Goal: Use online tool/utility: Utilize a website feature to perform a specific function

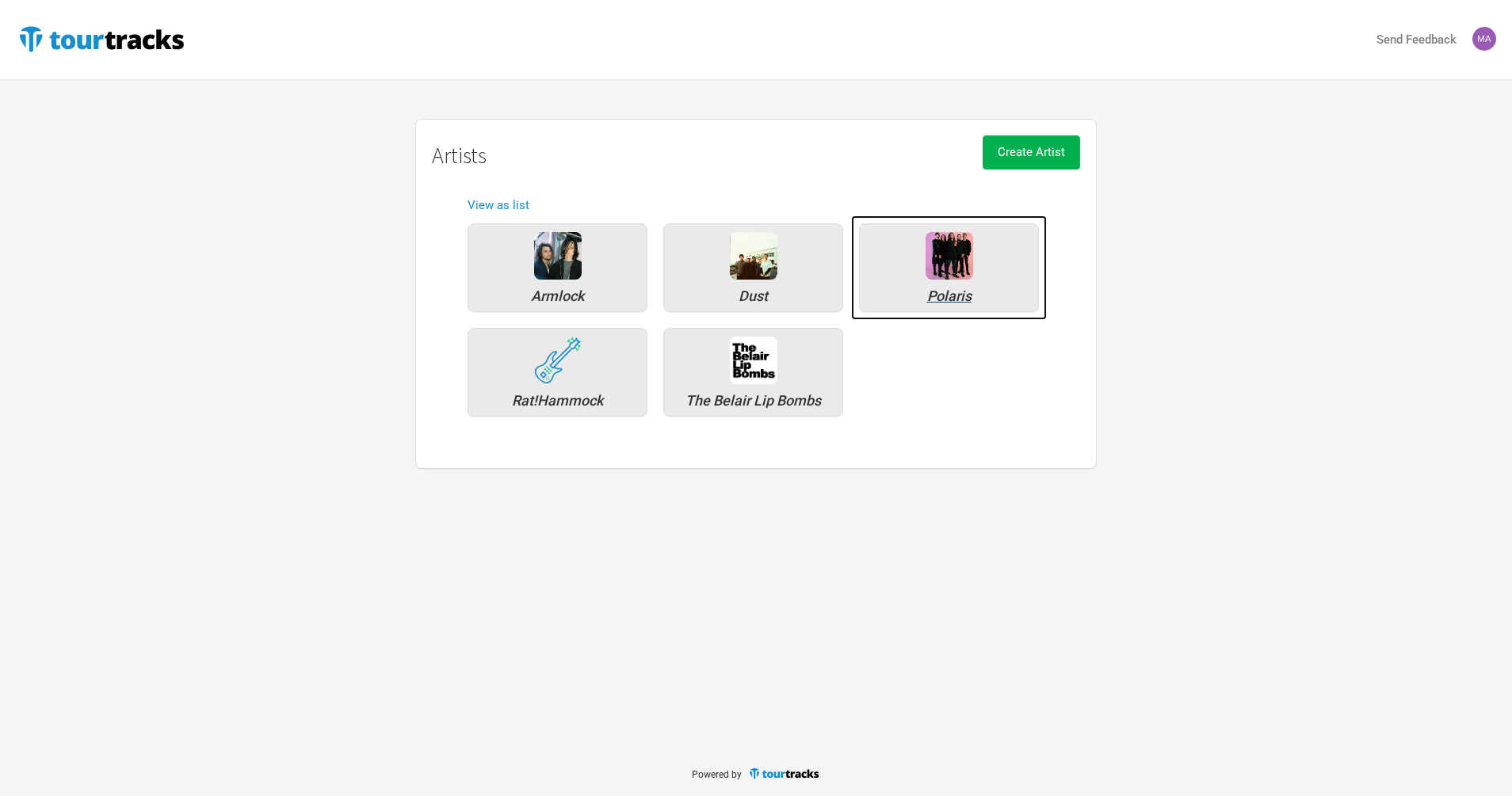
click at [971, 266] on div "Polaris" at bounding box center [949, 267] width 180 height 89
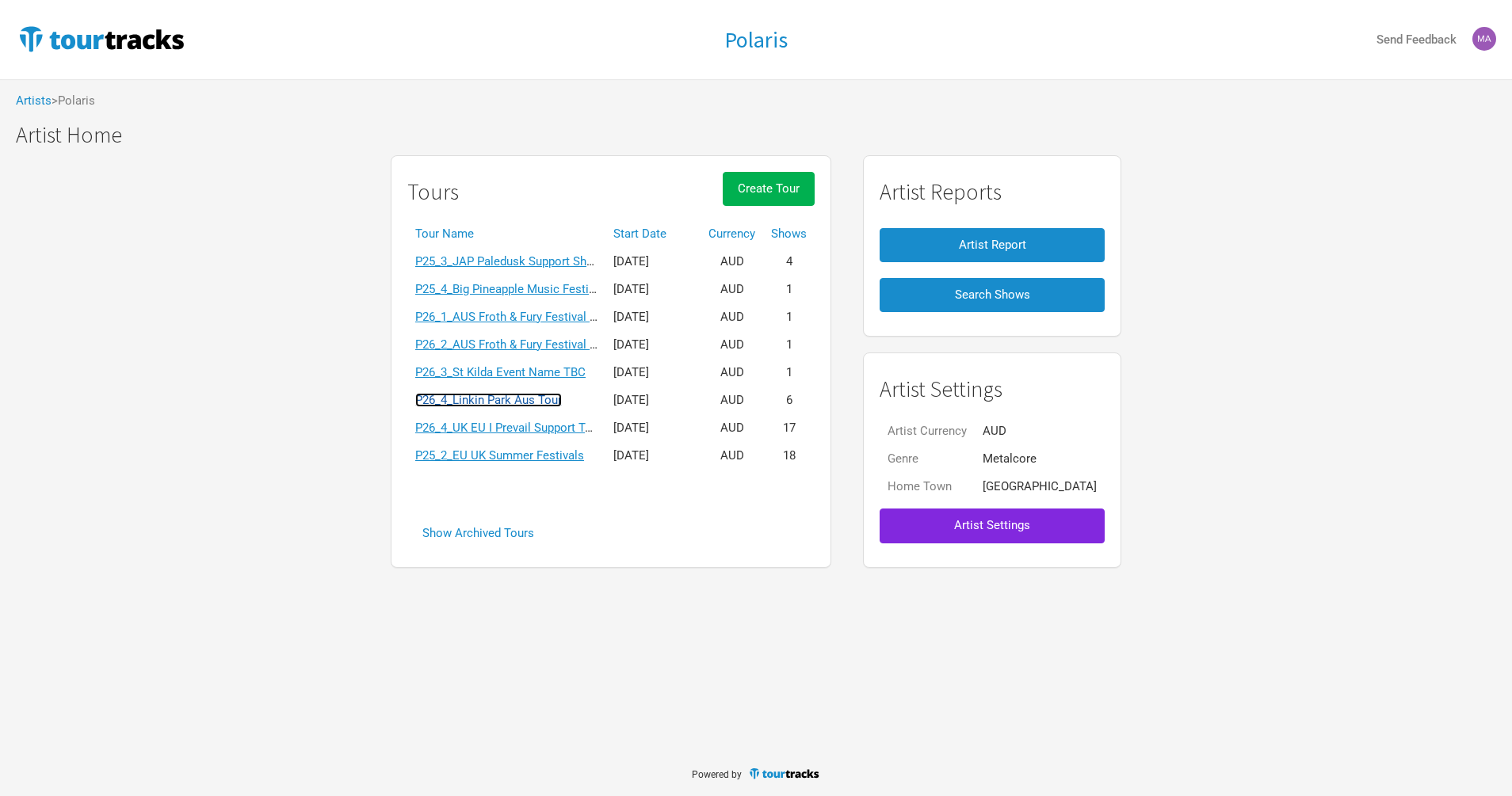
click at [497, 403] on link "P26_4_Linkin Park Aus Tour" at bounding box center [488, 399] width 146 height 14
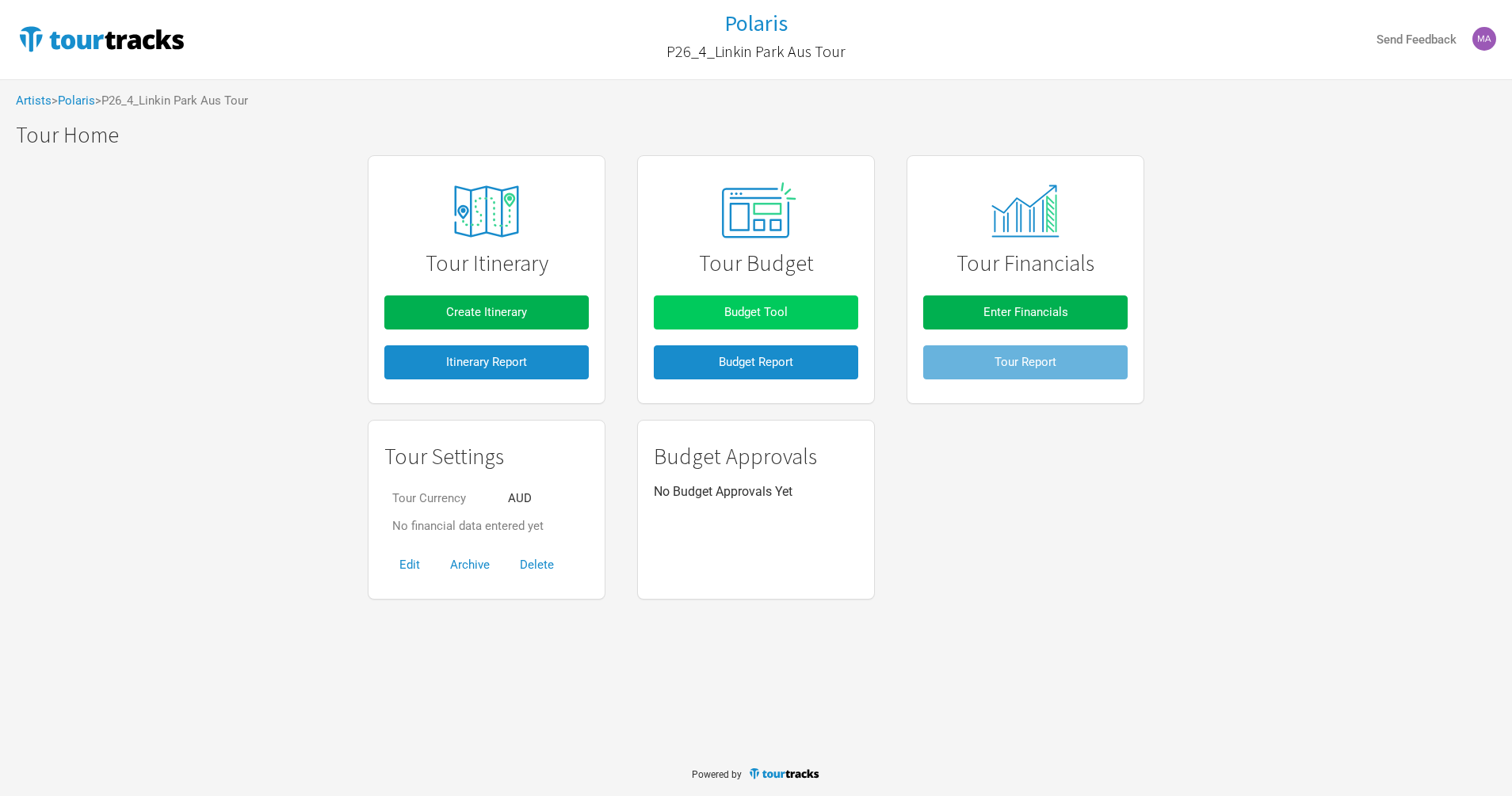
click at [764, 319] on button "Budget Tool" at bounding box center [756, 312] width 204 height 34
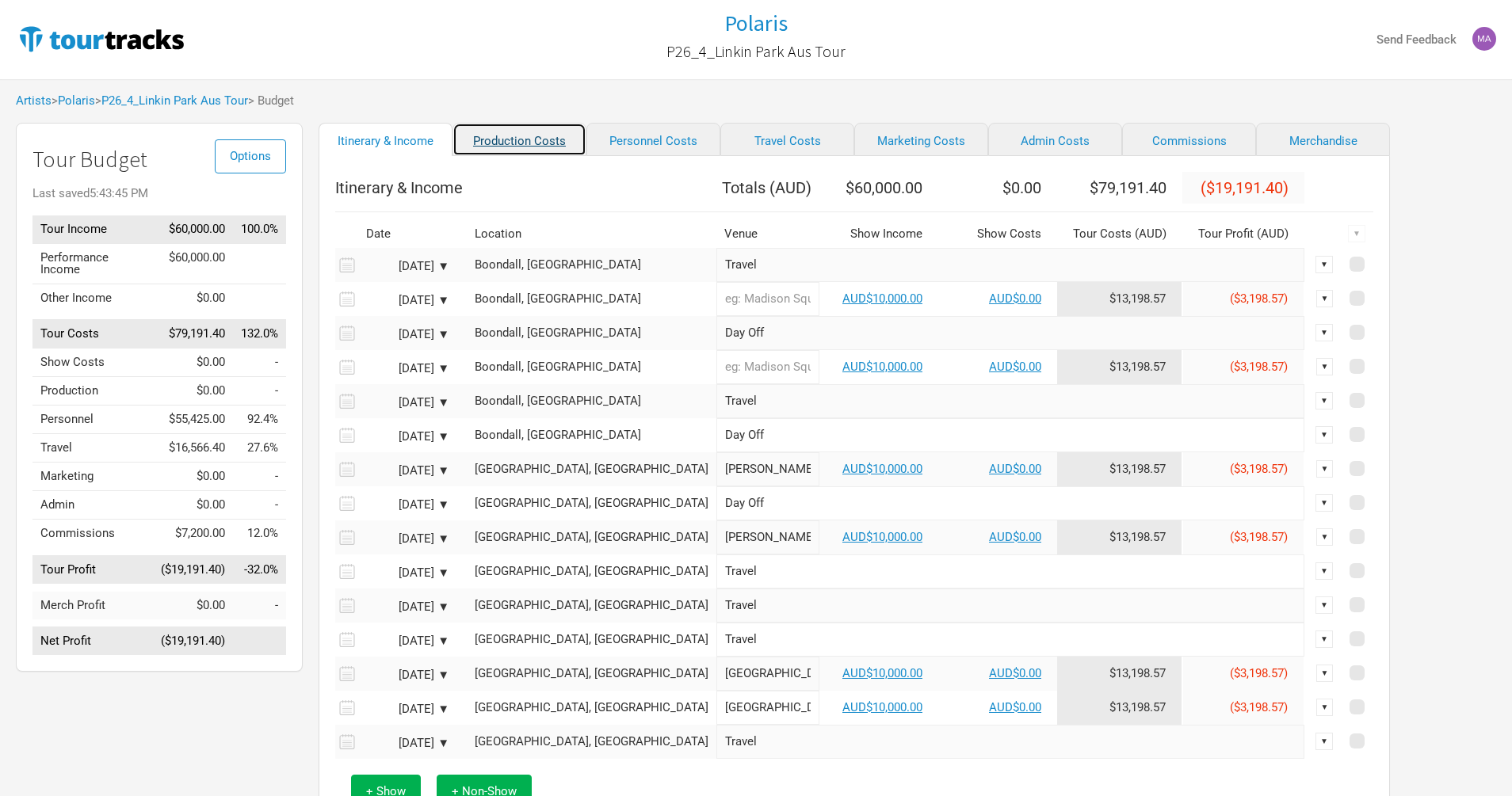
click at [491, 136] on link "Production Costs" at bounding box center [519, 140] width 134 height 34
select select "Shows"
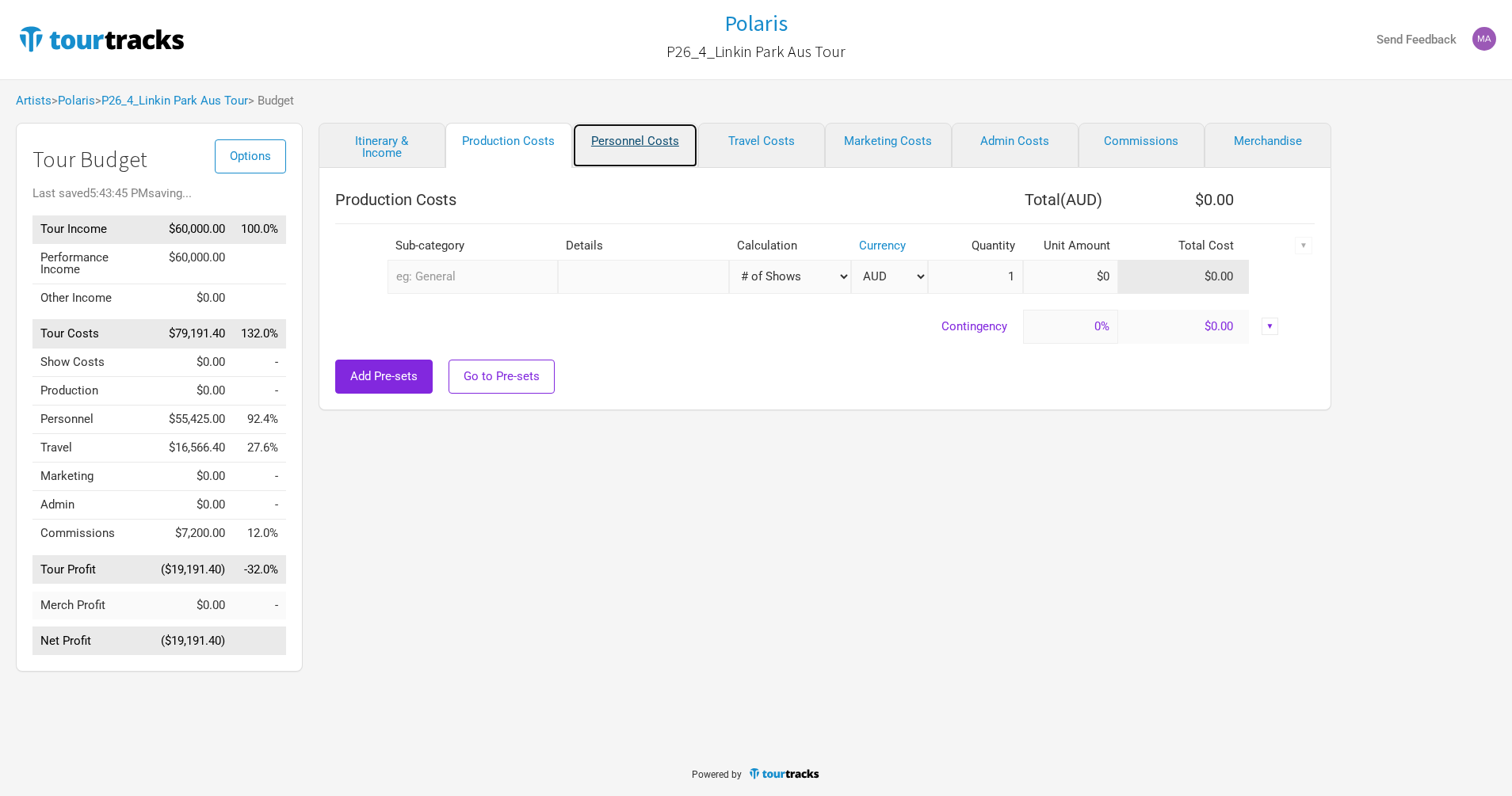
click at [624, 142] on link "Personnel Costs" at bounding box center [635, 145] width 126 height 45
select select "Shows"
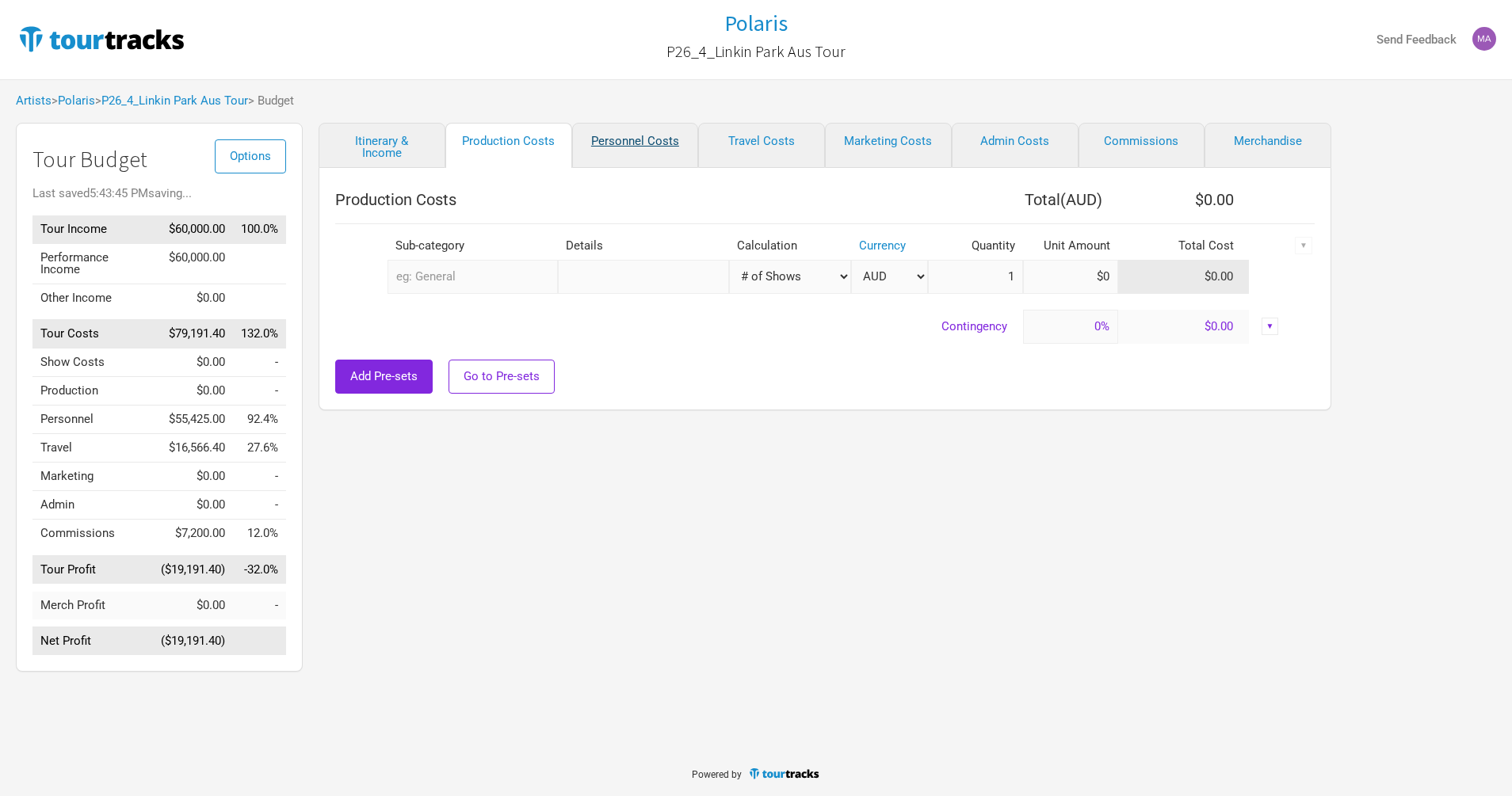
select select "Shows"
select select "Total Days"
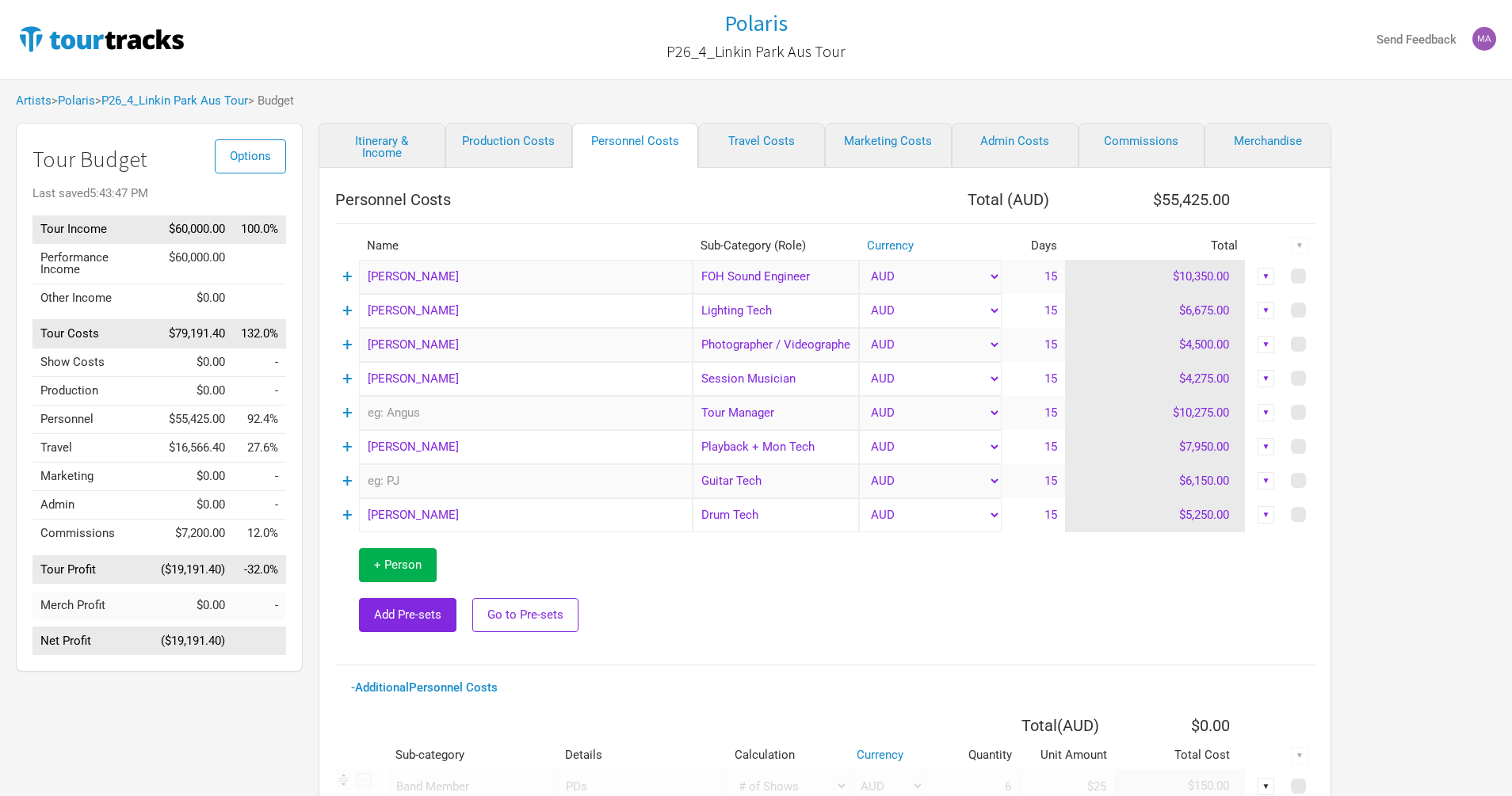
click at [1266, 409] on div "▼" at bounding box center [1266, 412] width 18 height 18
click at [1202, 461] on link "Hide" at bounding box center [1217, 465] width 97 height 12
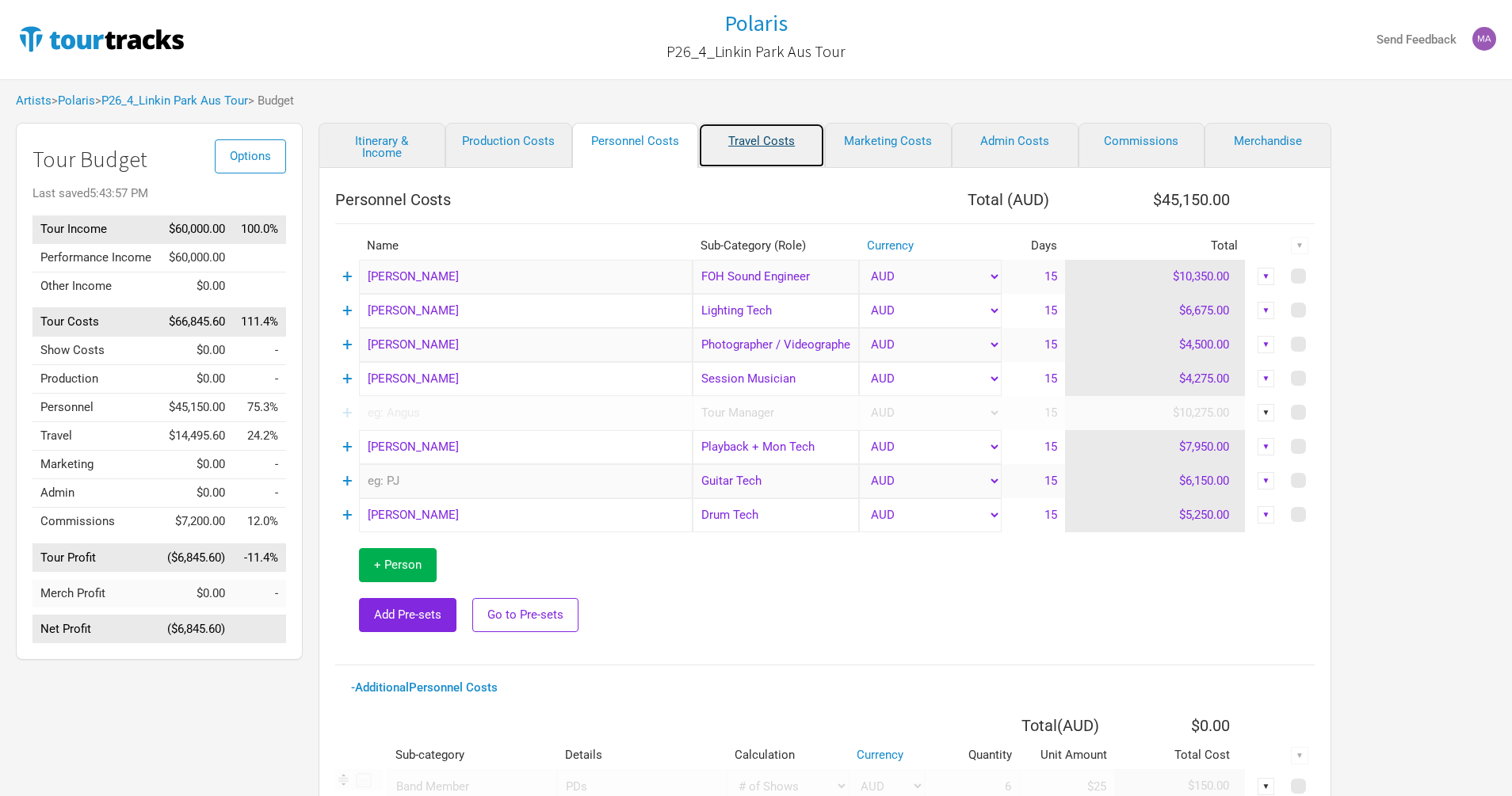
click at [774, 147] on link "Travel Costs" at bounding box center [761, 145] width 126 height 45
select select "Travel Estimates All"
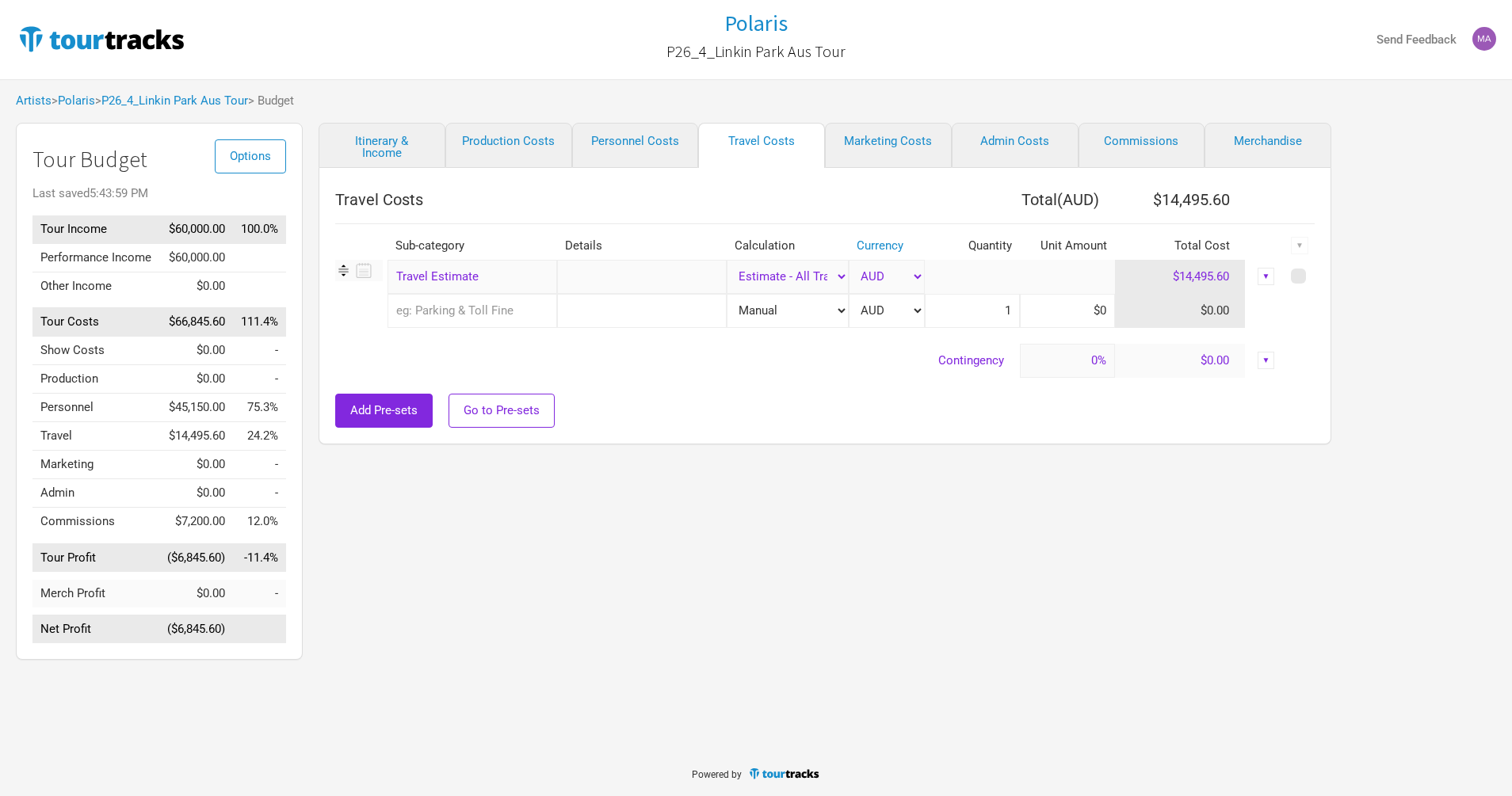
click at [807, 317] on select "Manual # of Shows # of Show Days # of Non-Show Days # of Days # of Tickets Sold…" at bounding box center [788, 311] width 122 height 34
click at [895, 142] on link "Marketing Costs" at bounding box center [887, 145] width 126 height 45
select select "% of Gross"
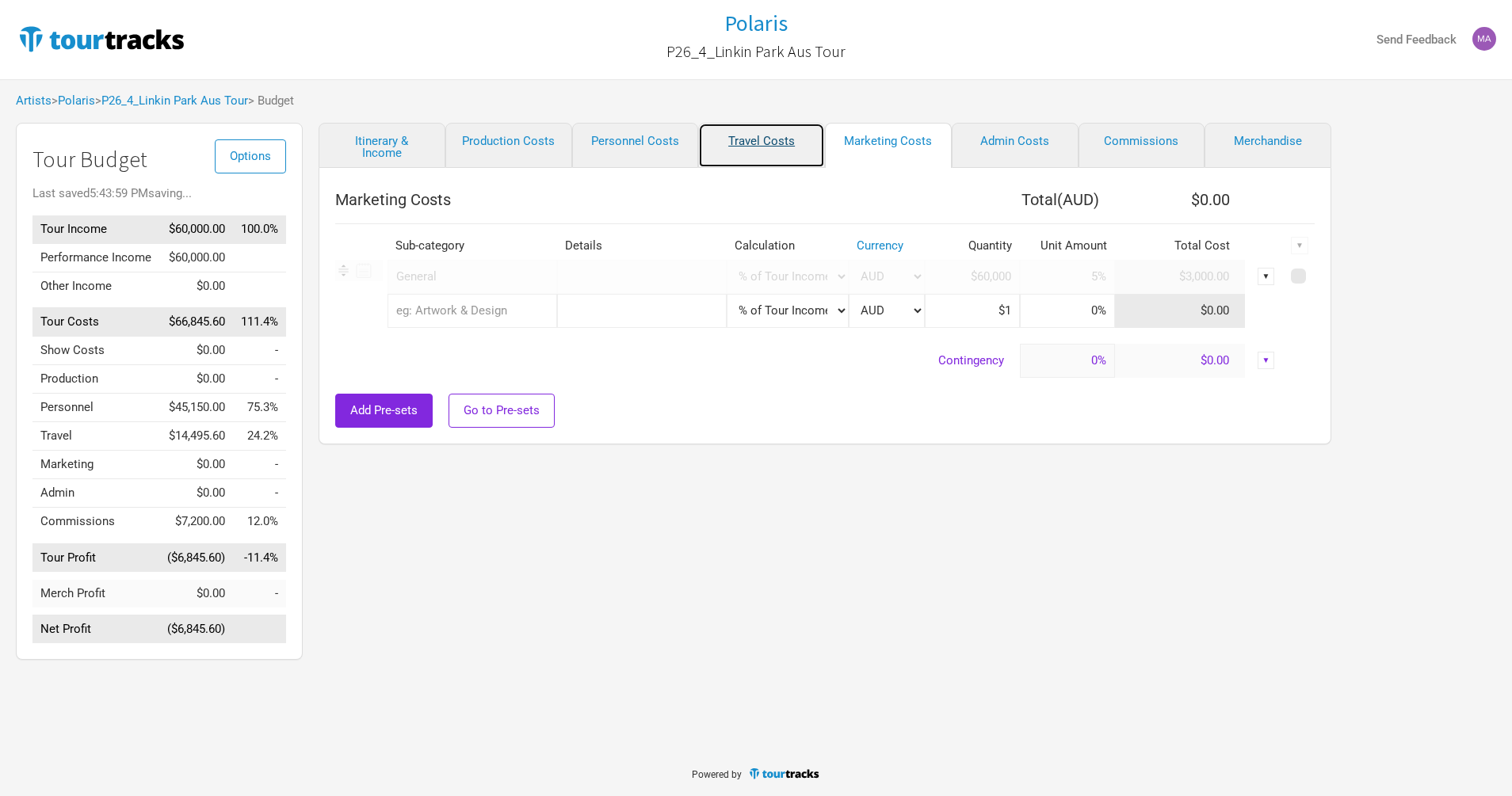
click at [785, 136] on link "Travel Costs" at bounding box center [761, 145] width 126 height 45
select select "Travel Estimates All"
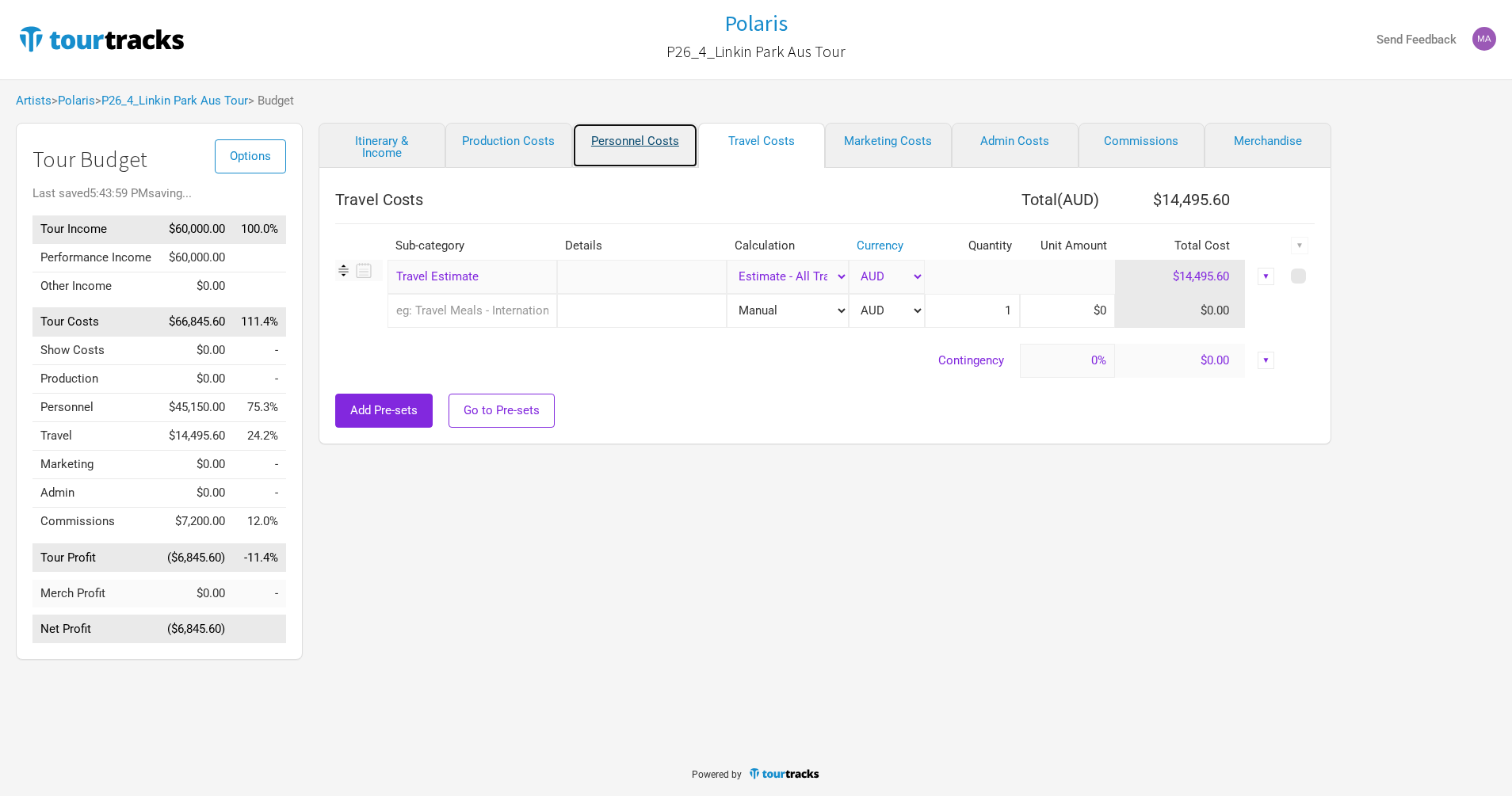
click at [647, 142] on link "Personnel Costs" at bounding box center [635, 145] width 126 height 45
select select "Shows"
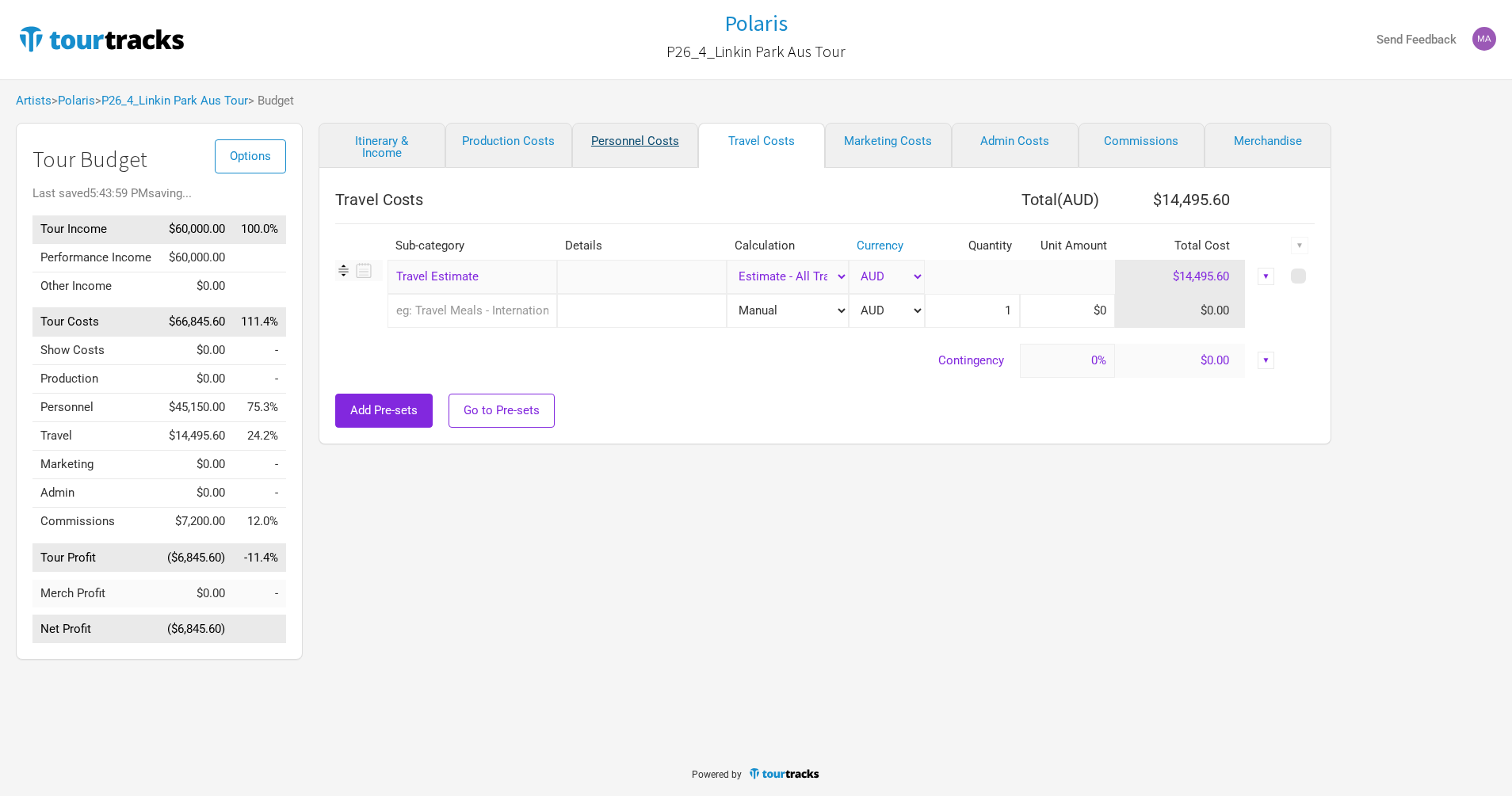
select select "Shows"
select select "Total Days"
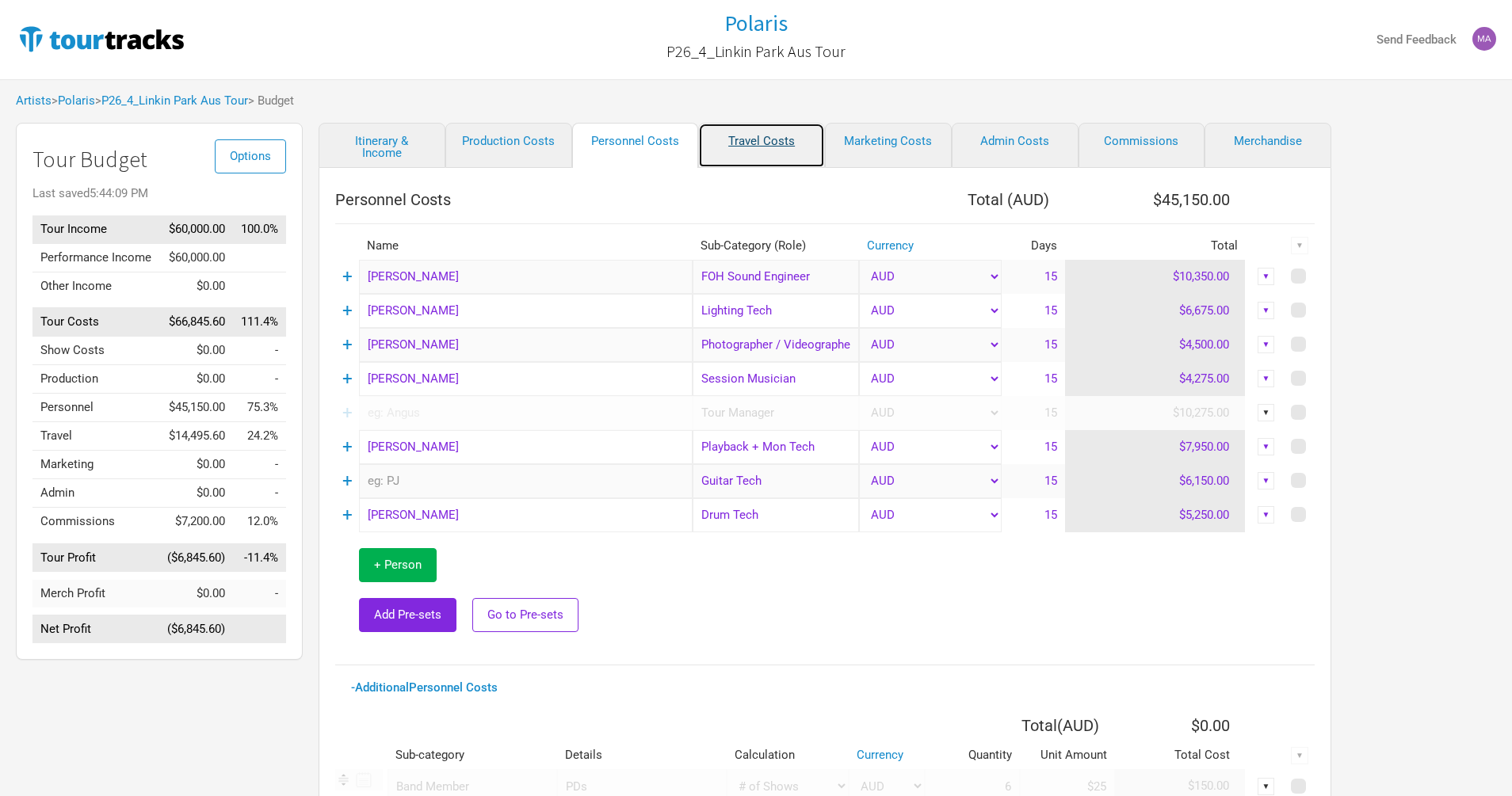
click at [786, 140] on link "Travel Costs" at bounding box center [761, 145] width 126 height 45
select select "Travel Estimates All"
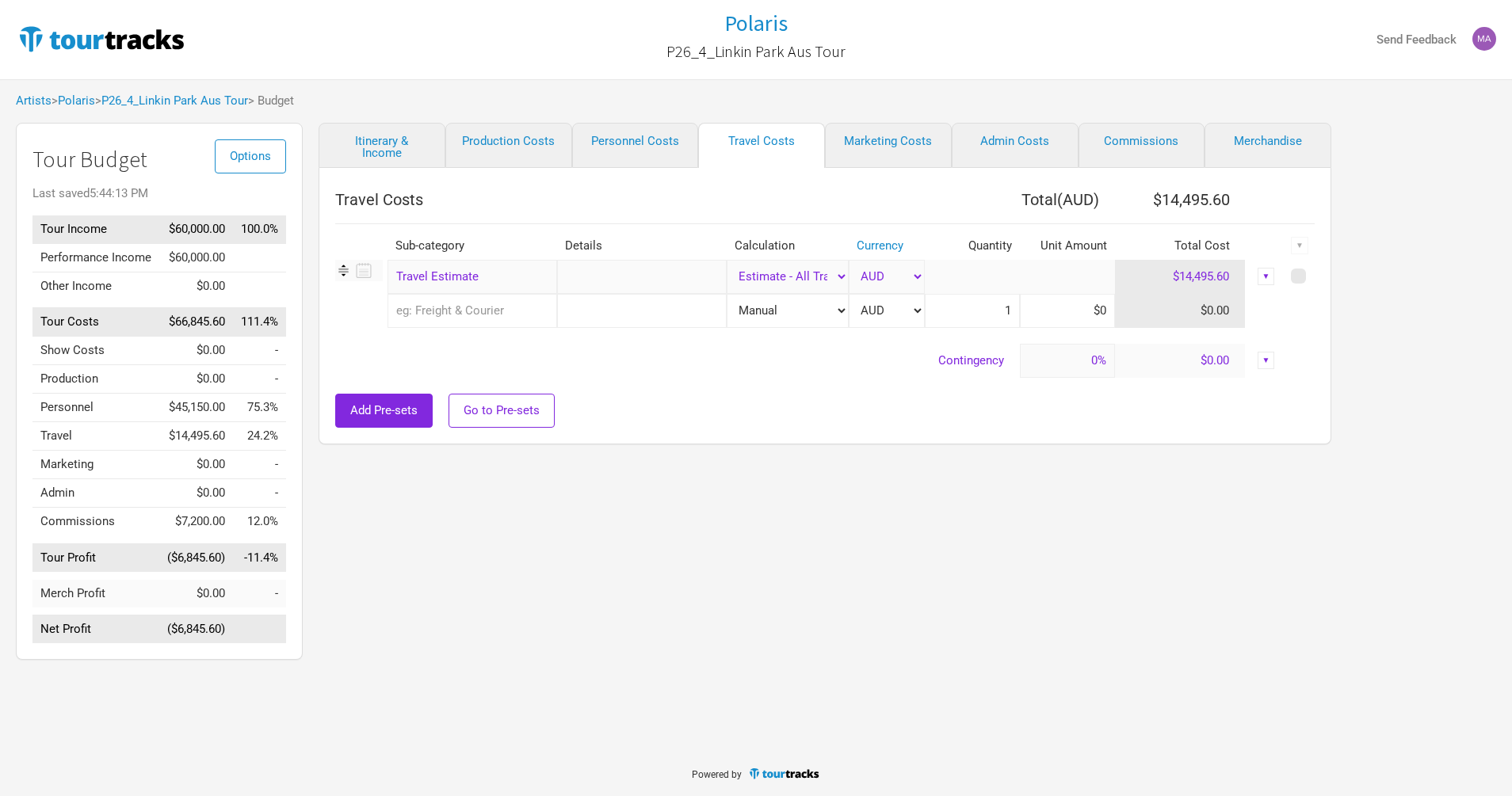
click at [515, 299] on input "text" at bounding box center [472, 311] width 170 height 34
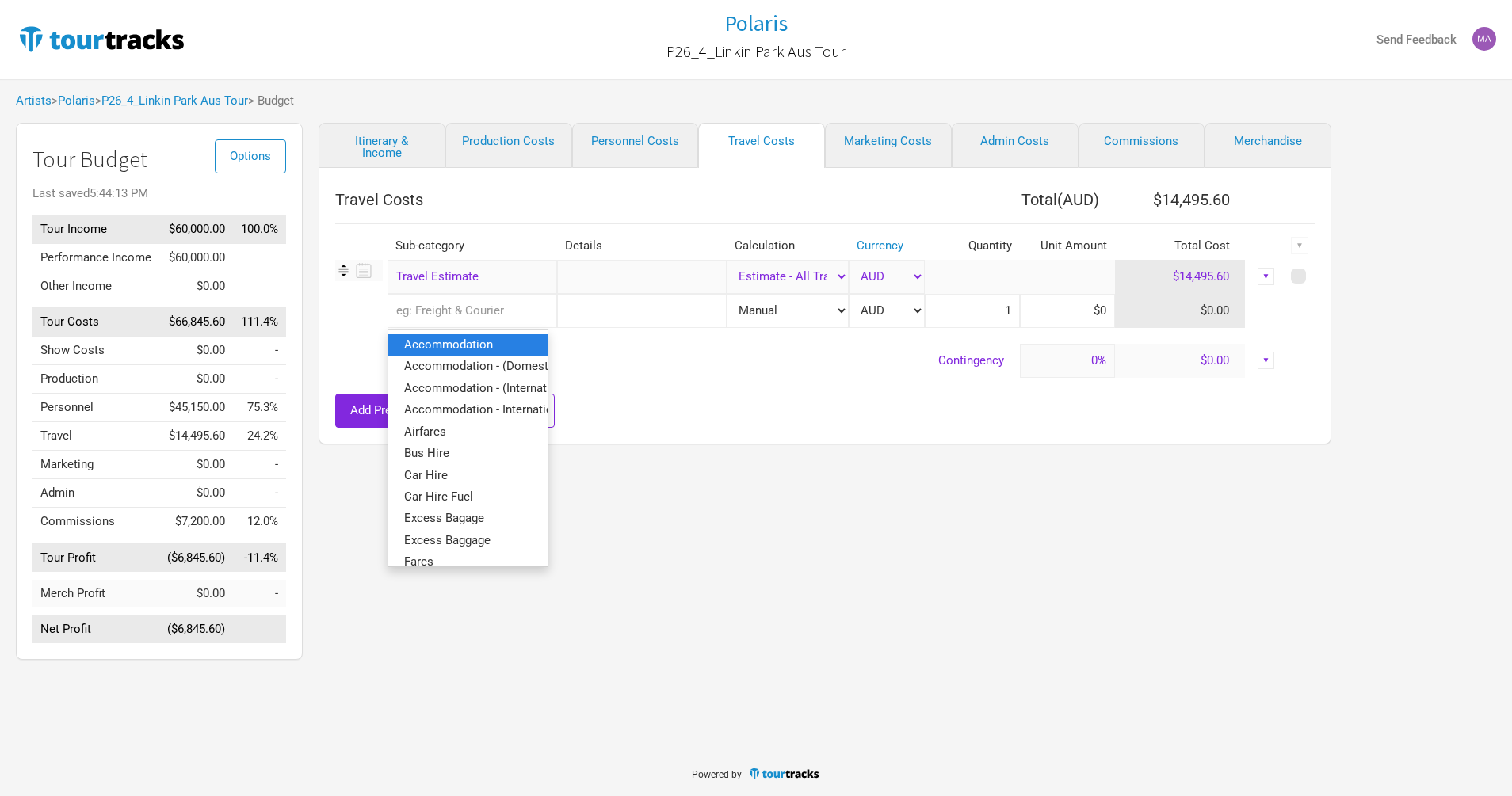
click at [475, 346] on span "Accommodation" at bounding box center [448, 344] width 89 height 14
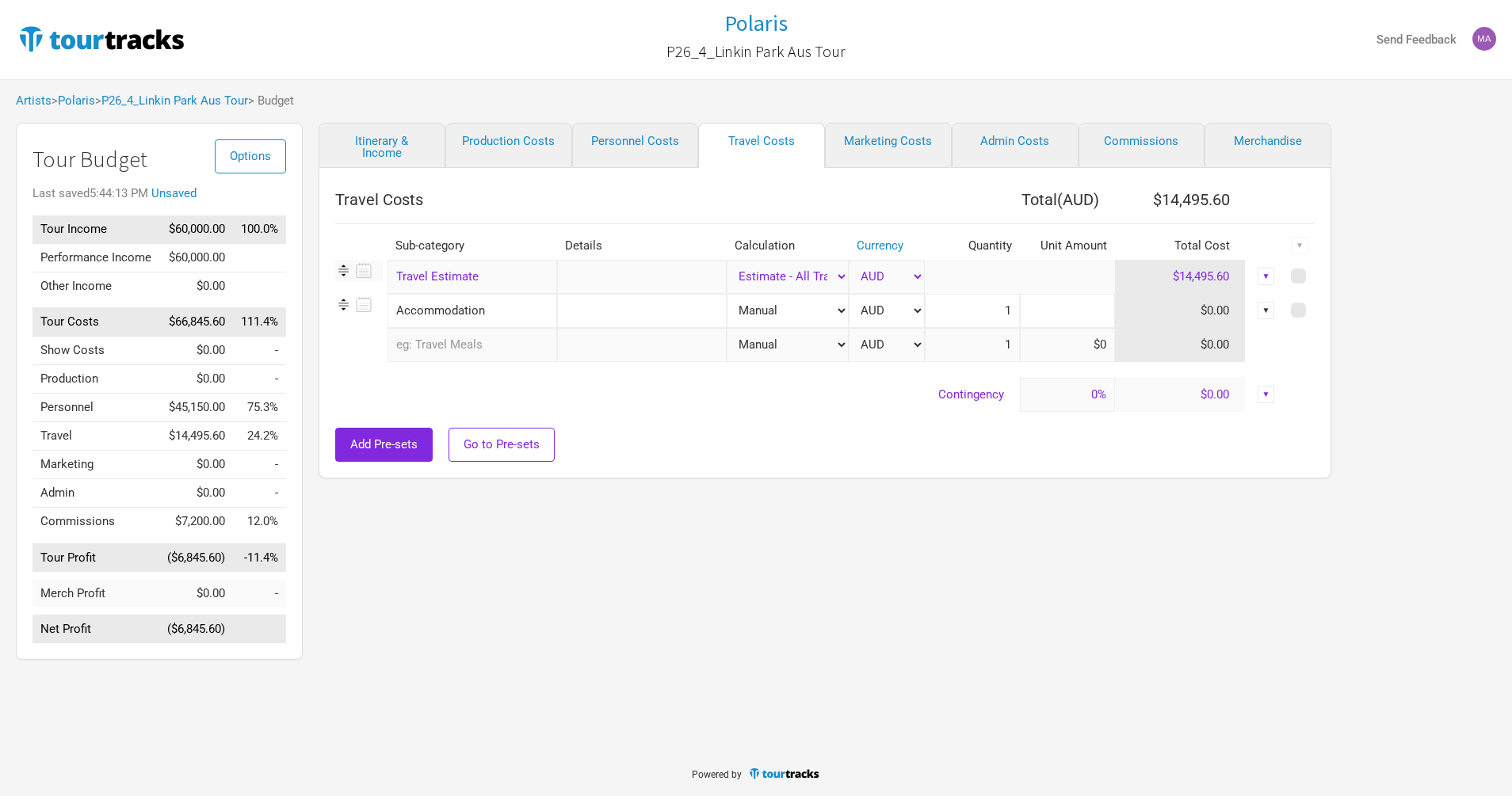
click at [1085, 321] on input at bounding box center [1066, 311] width 95 height 34
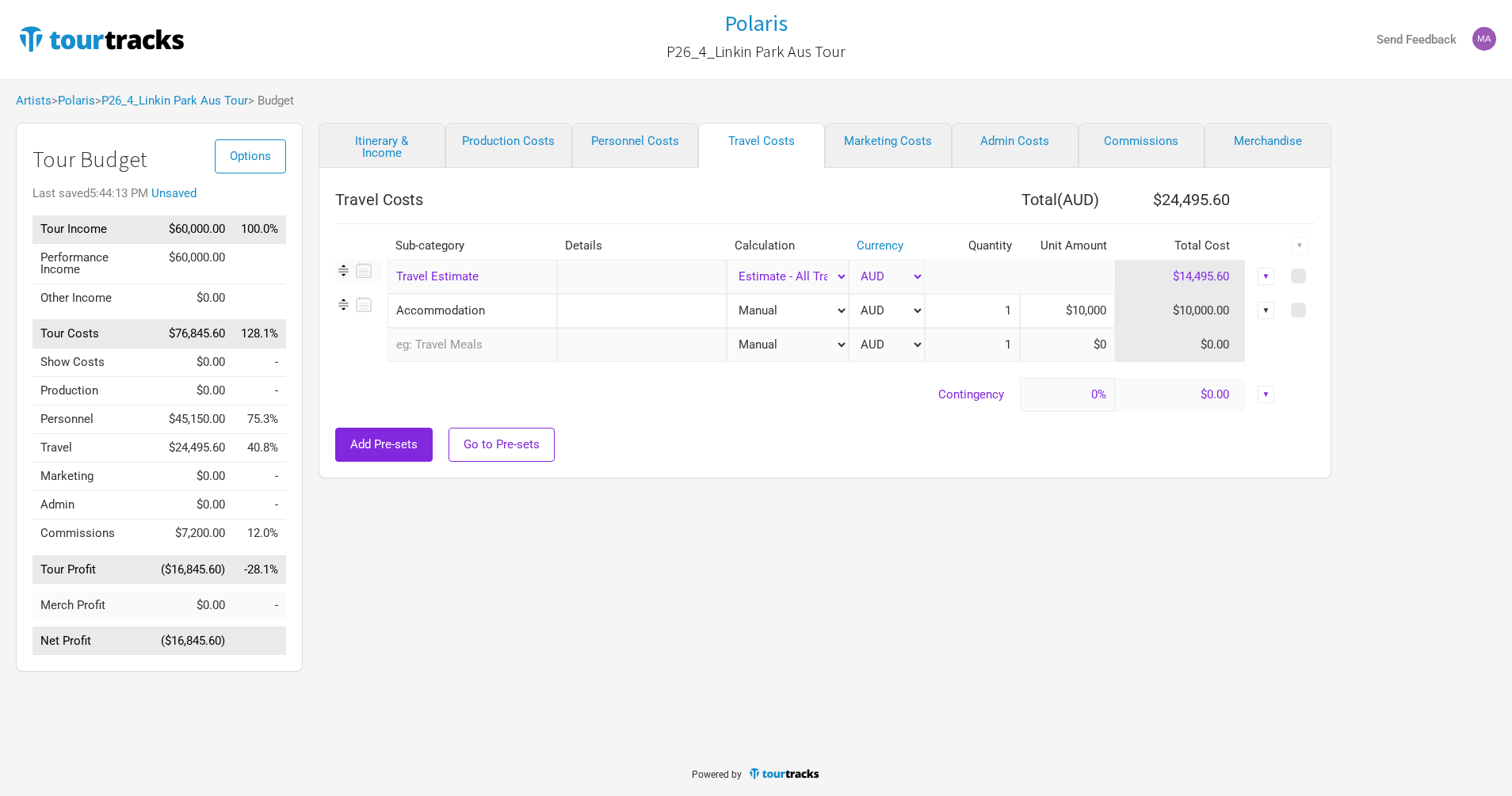
type input "$10,000"
click at [673, 405] on td "Contingency" at bounding box center [677, 394] width 685 height 34
click at [383, 146] on link "Itinerary & Income" at bounding box center [381, 145] width 126 height 45
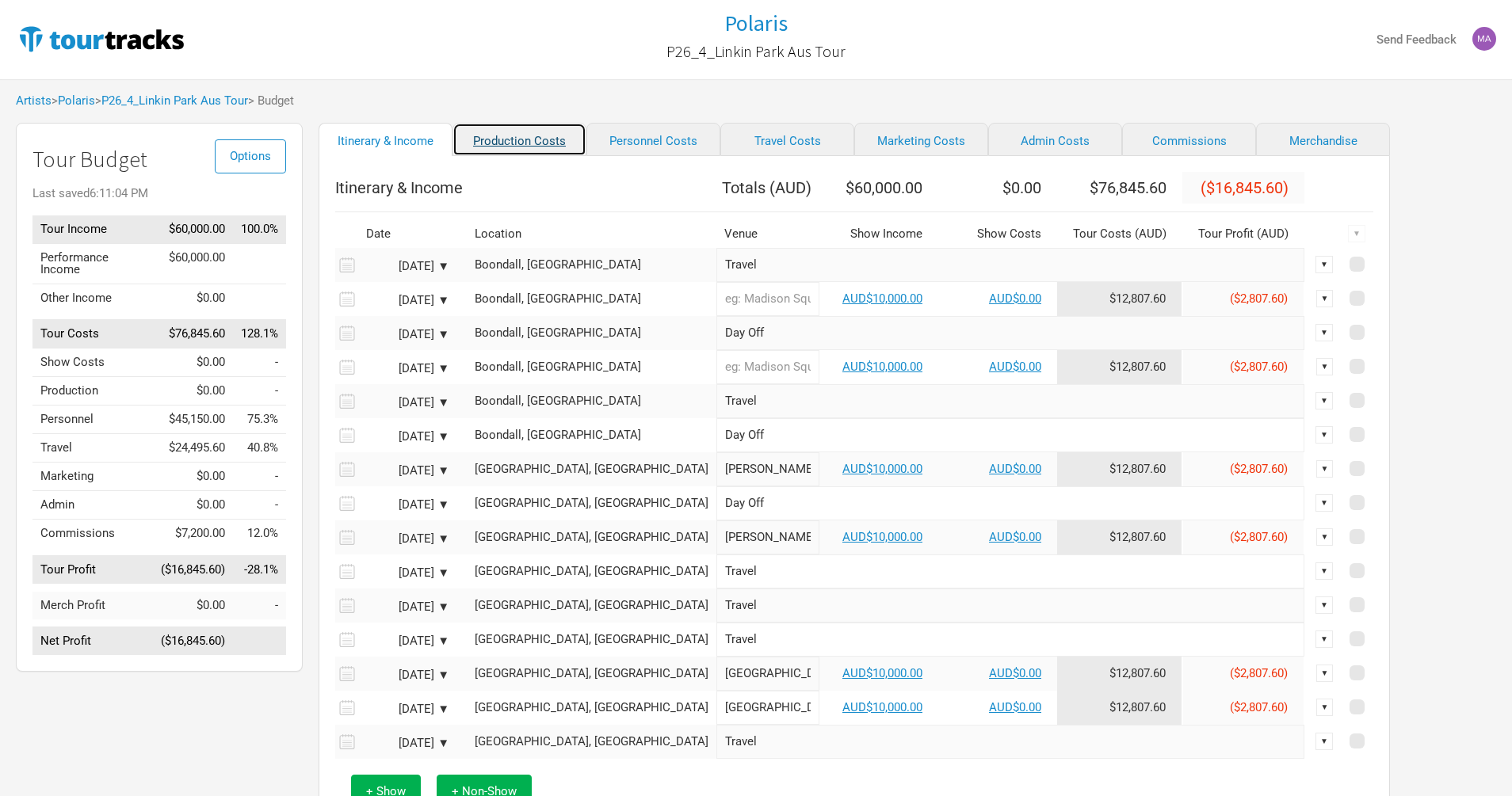
click at [530, 143] on link "Production Costs" at bounding box center [519, 140] width 134 height 34
select select "Shows"
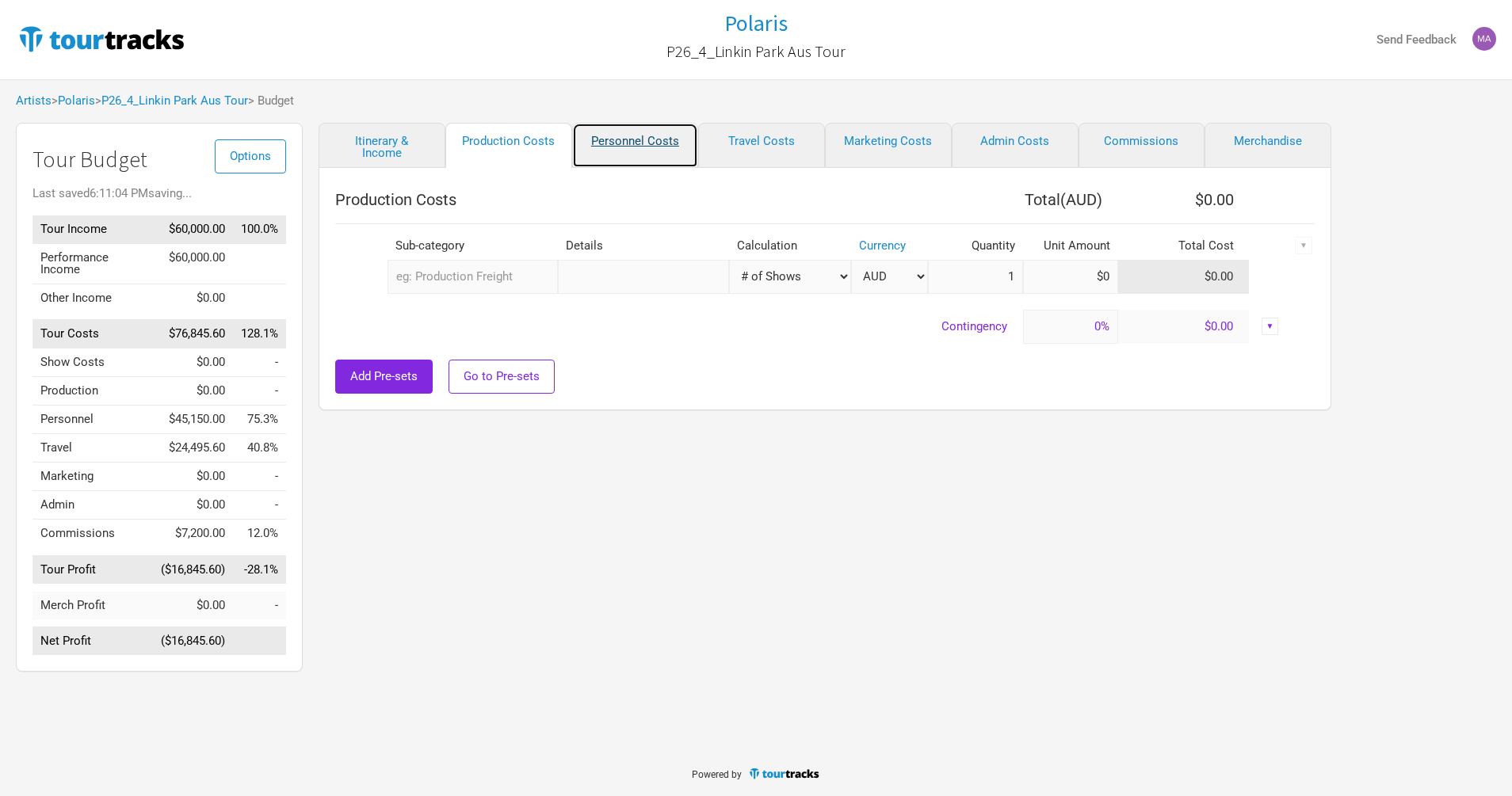
click at [631, 148] on link "Personnel Costs" at bounding box center [635, 145] width 126 height 45
select select "Shows"
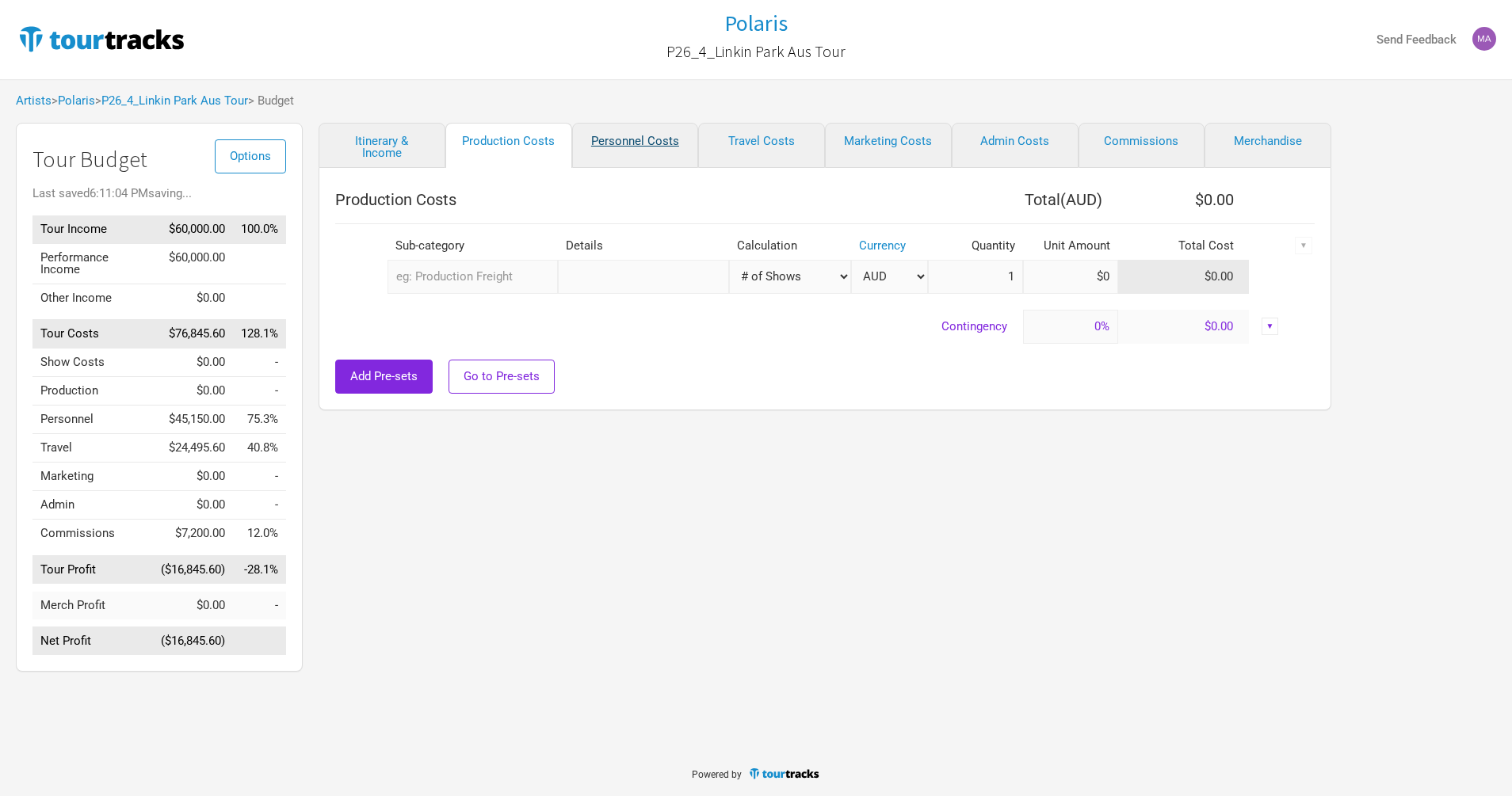
select select "Shows"
select select "Total Days"
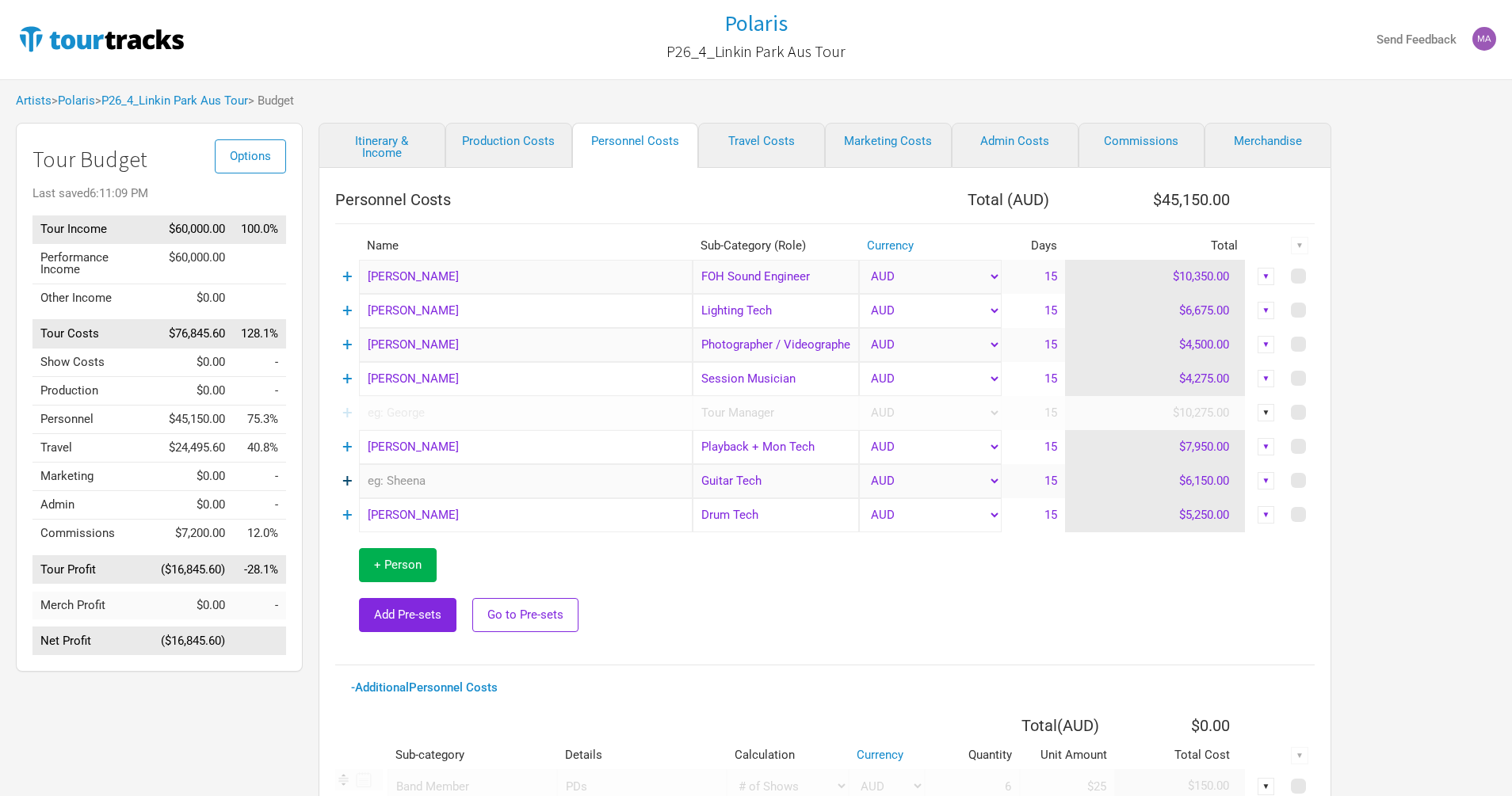
click at [350, 480] on link "+" at bounding box center [347, 480] width 10 height 21
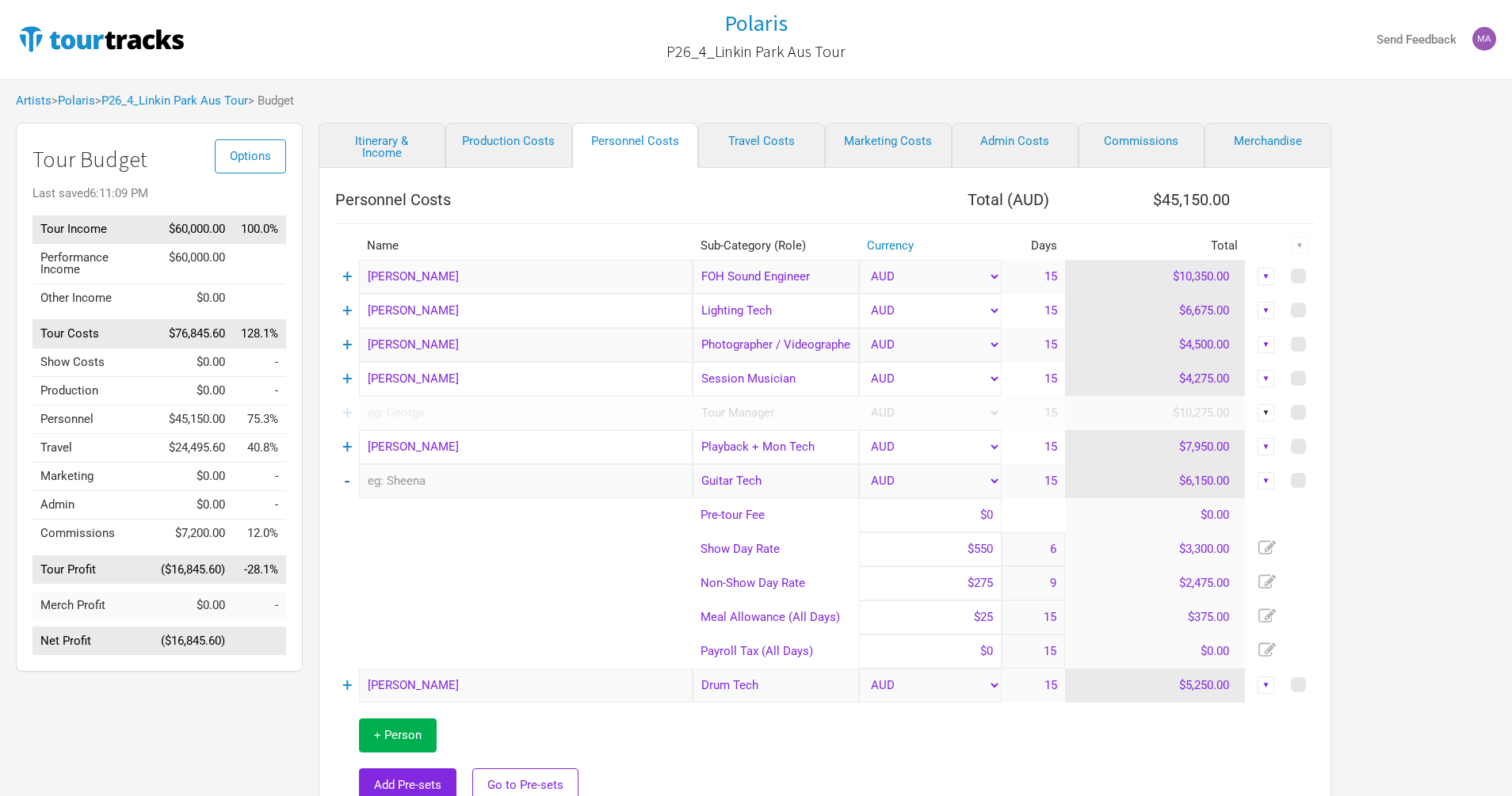
click at [350, 480] on td "-" at bounding box center [347, 481] width 23 height 34
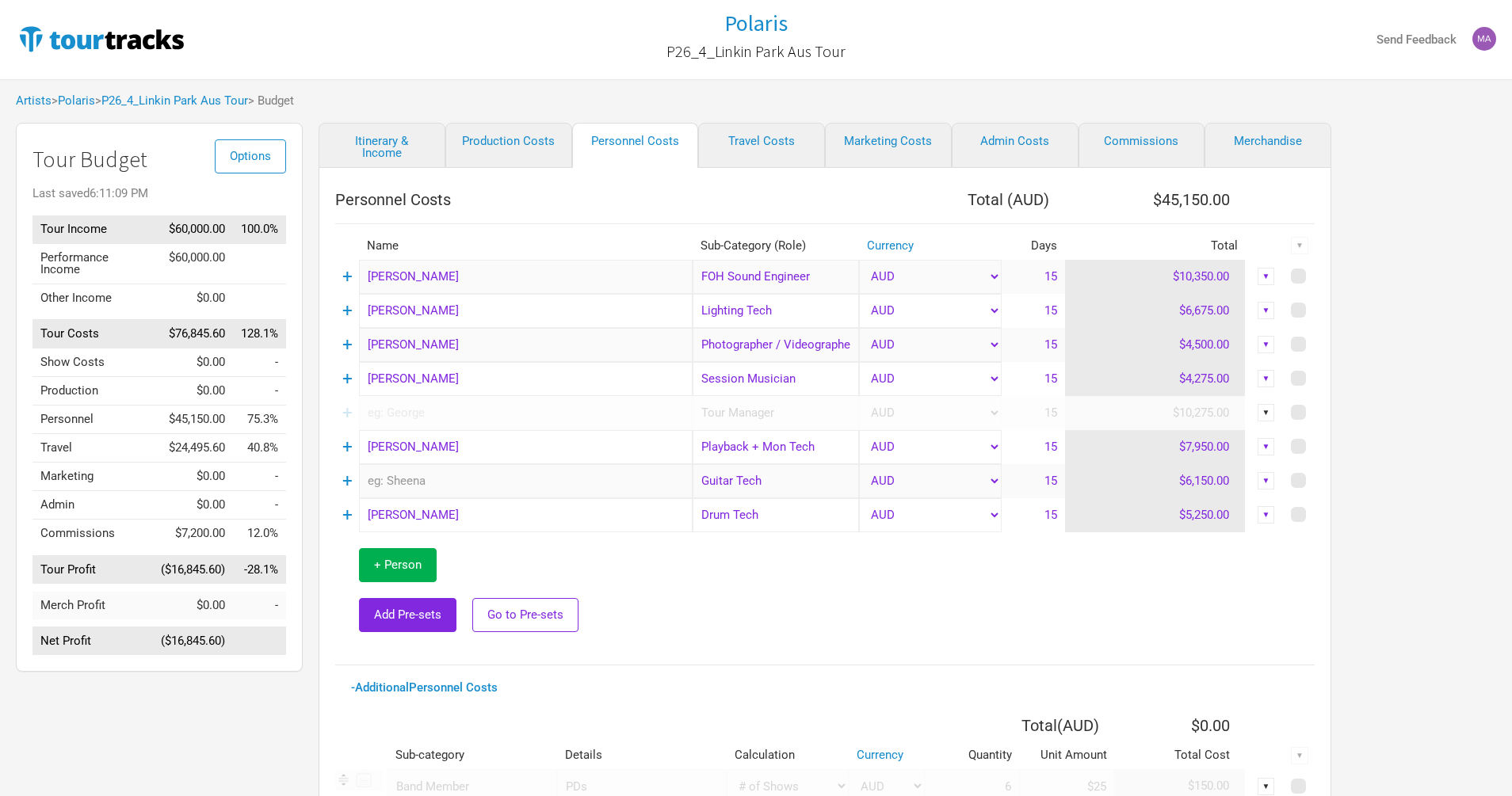
click at [353, 512] on td "+" at bounding box center [347, 515] width 23 height 34
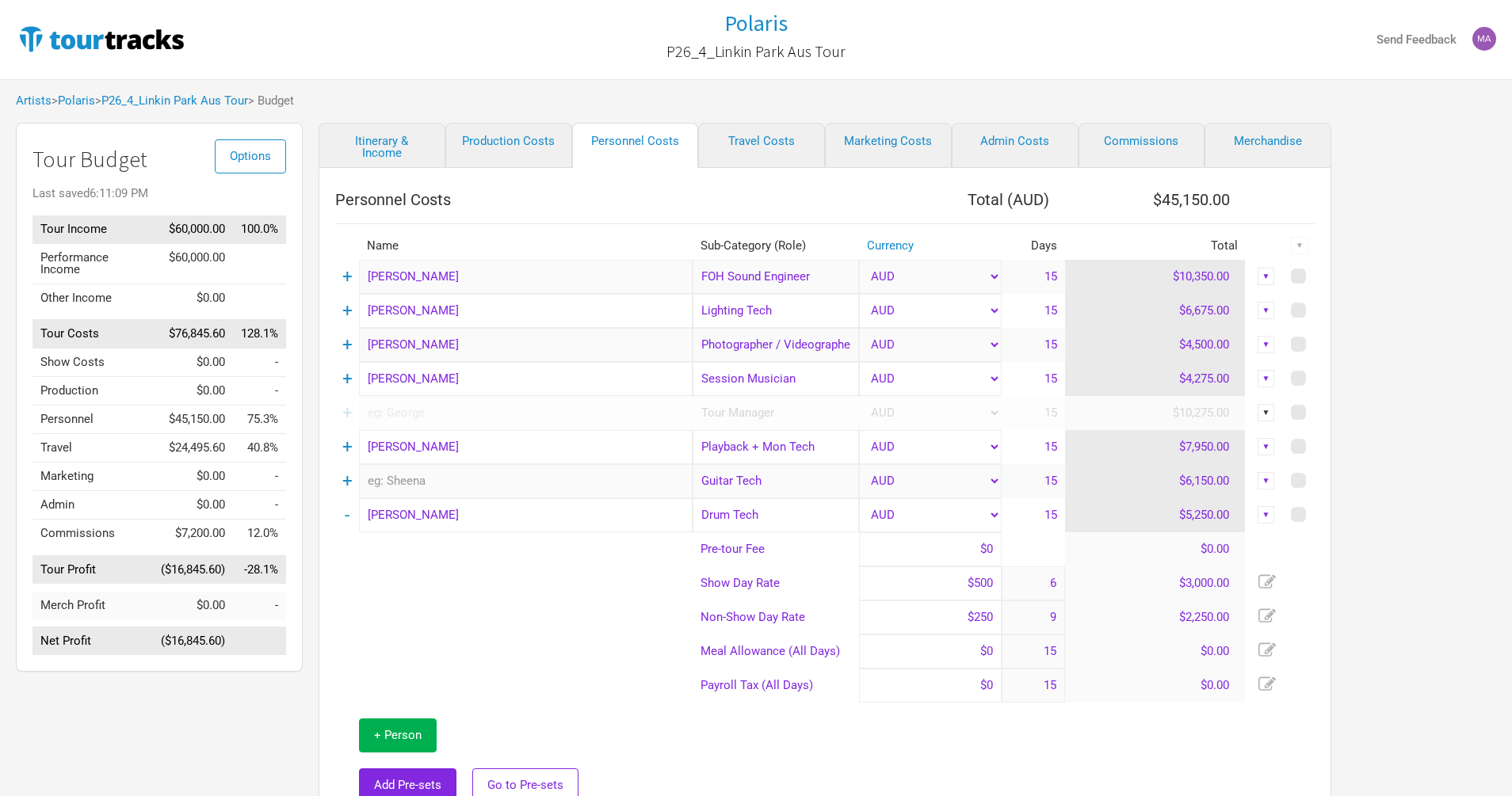
click at [349, 513] on td "-" at bounding box center [347, 515] width 23 height 34
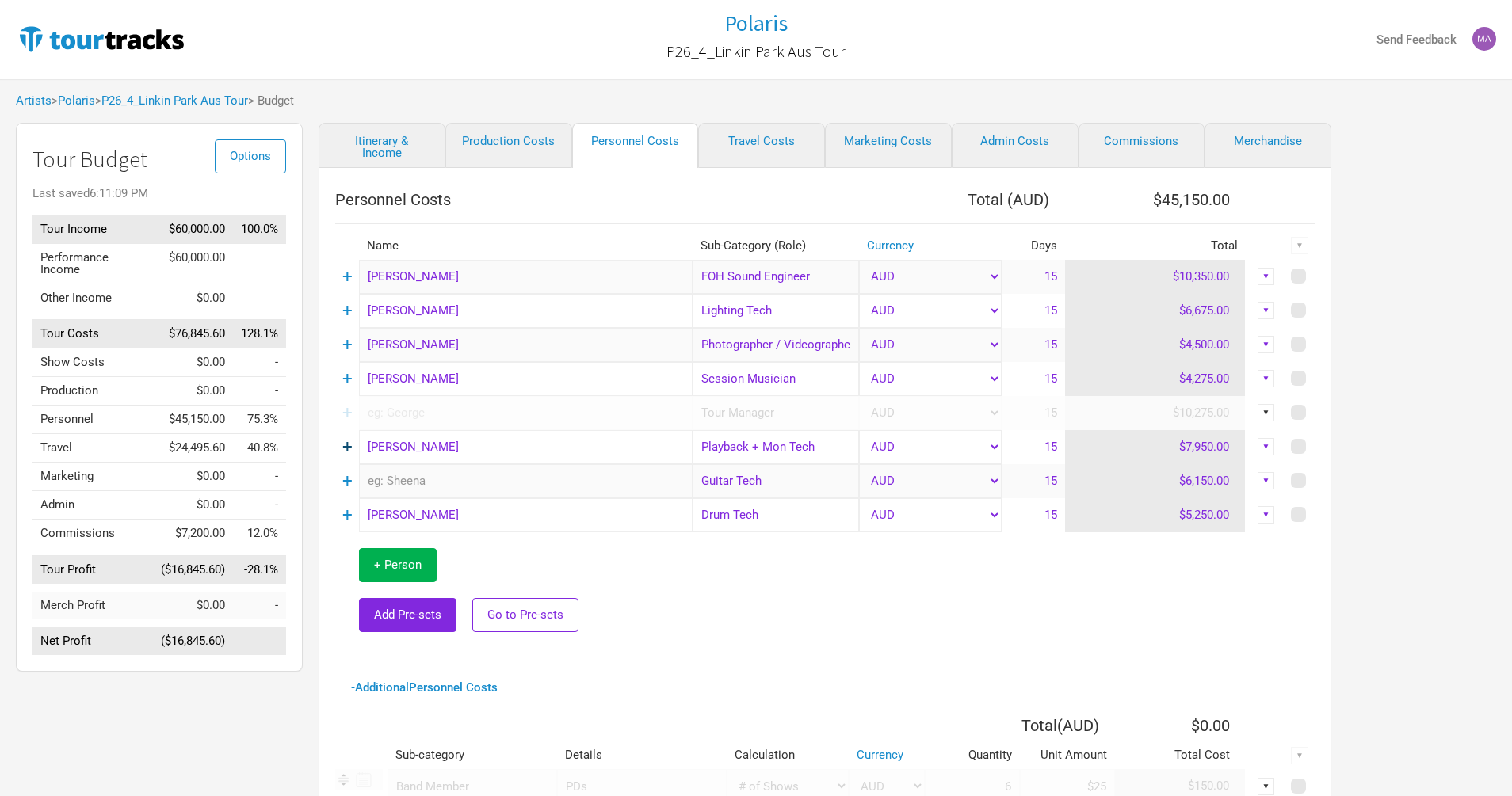
click at [349, 443] on link "+" at bounding box center [347, 447] width 10 height 21
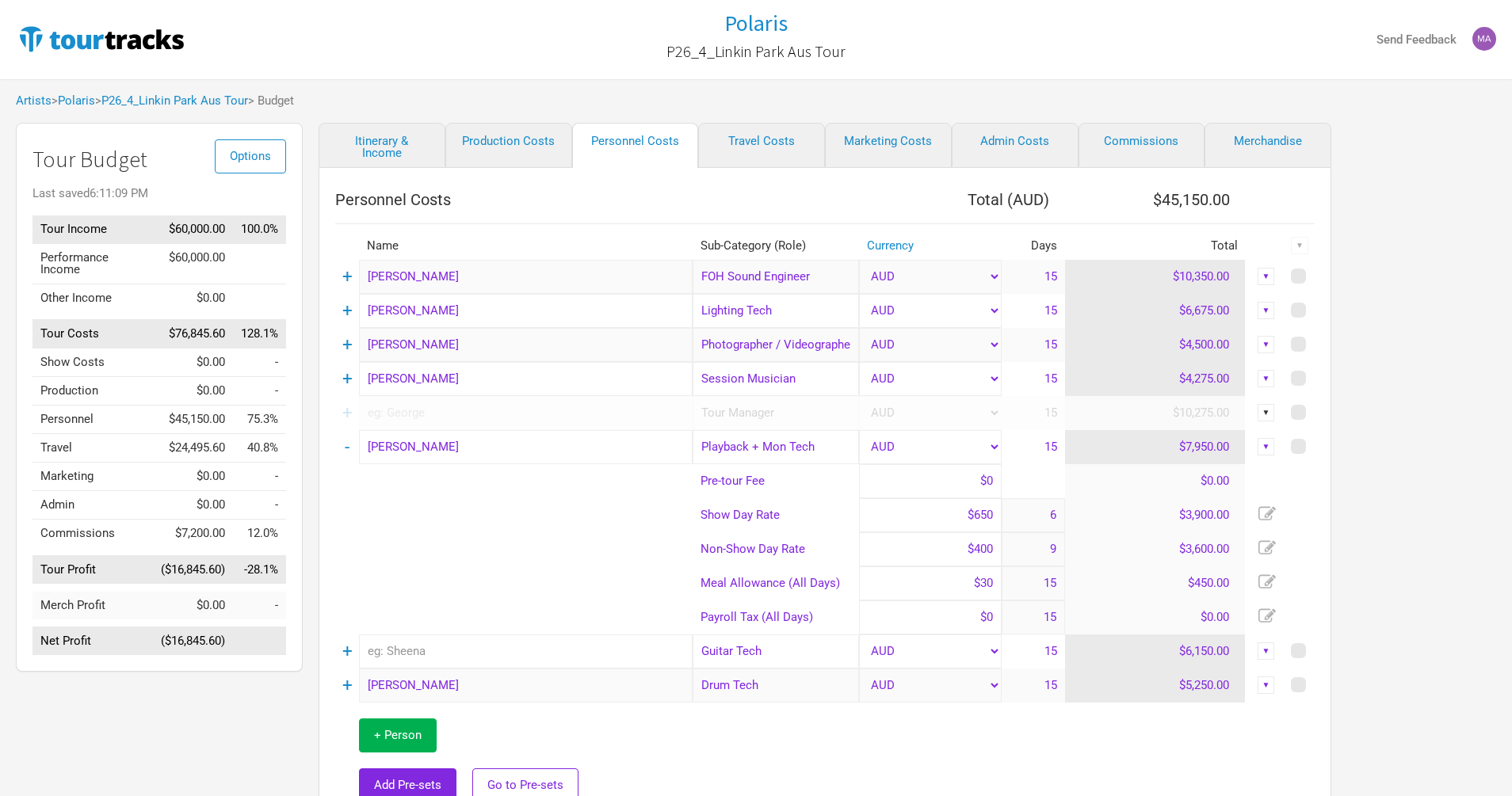
click at [349, 443] on td "-" at bounding box center [347, 447] width 23 height 34
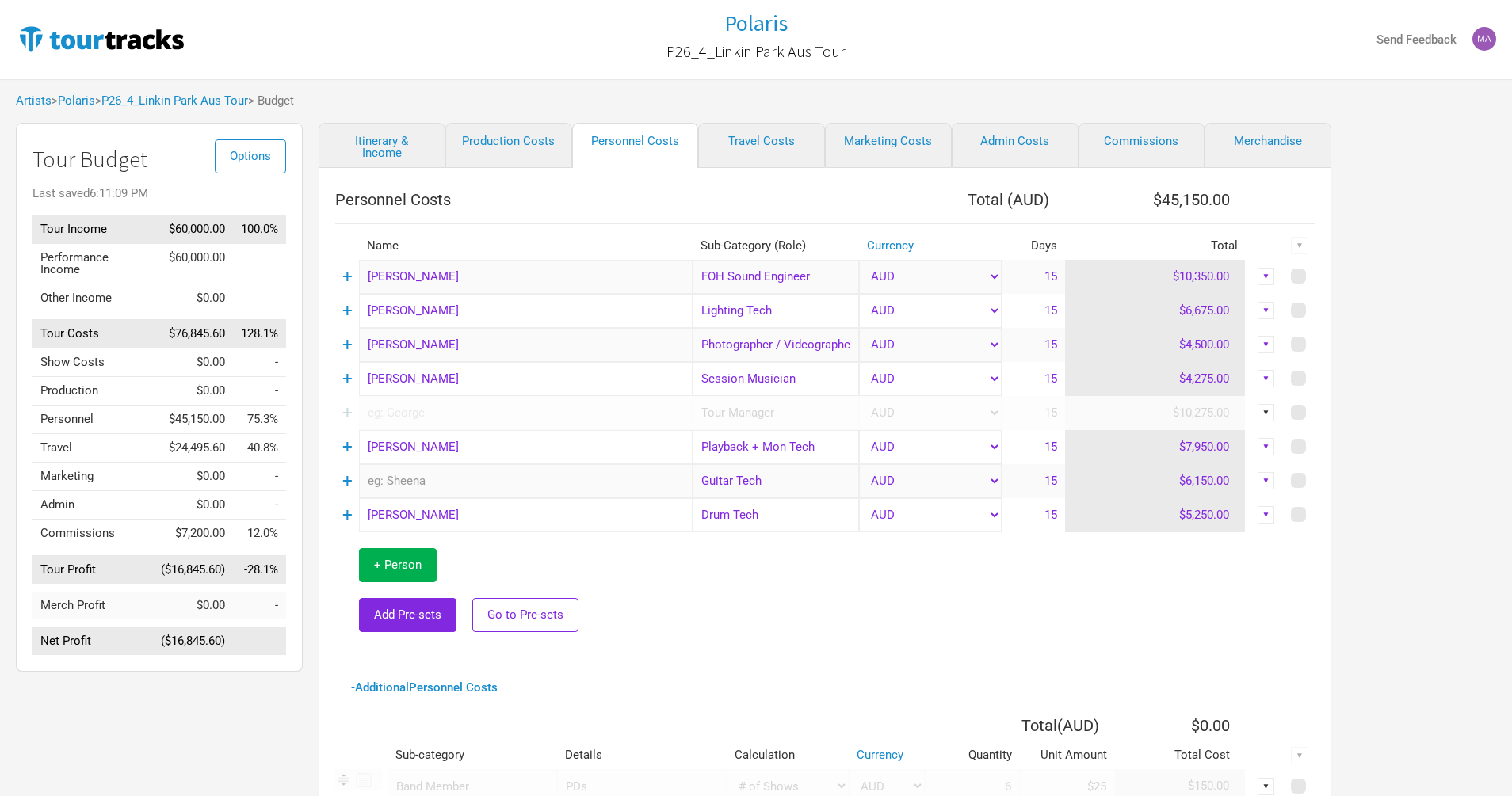
click at [349, 408] on link "+" at bounding box center [347, 413] width 10 height 21
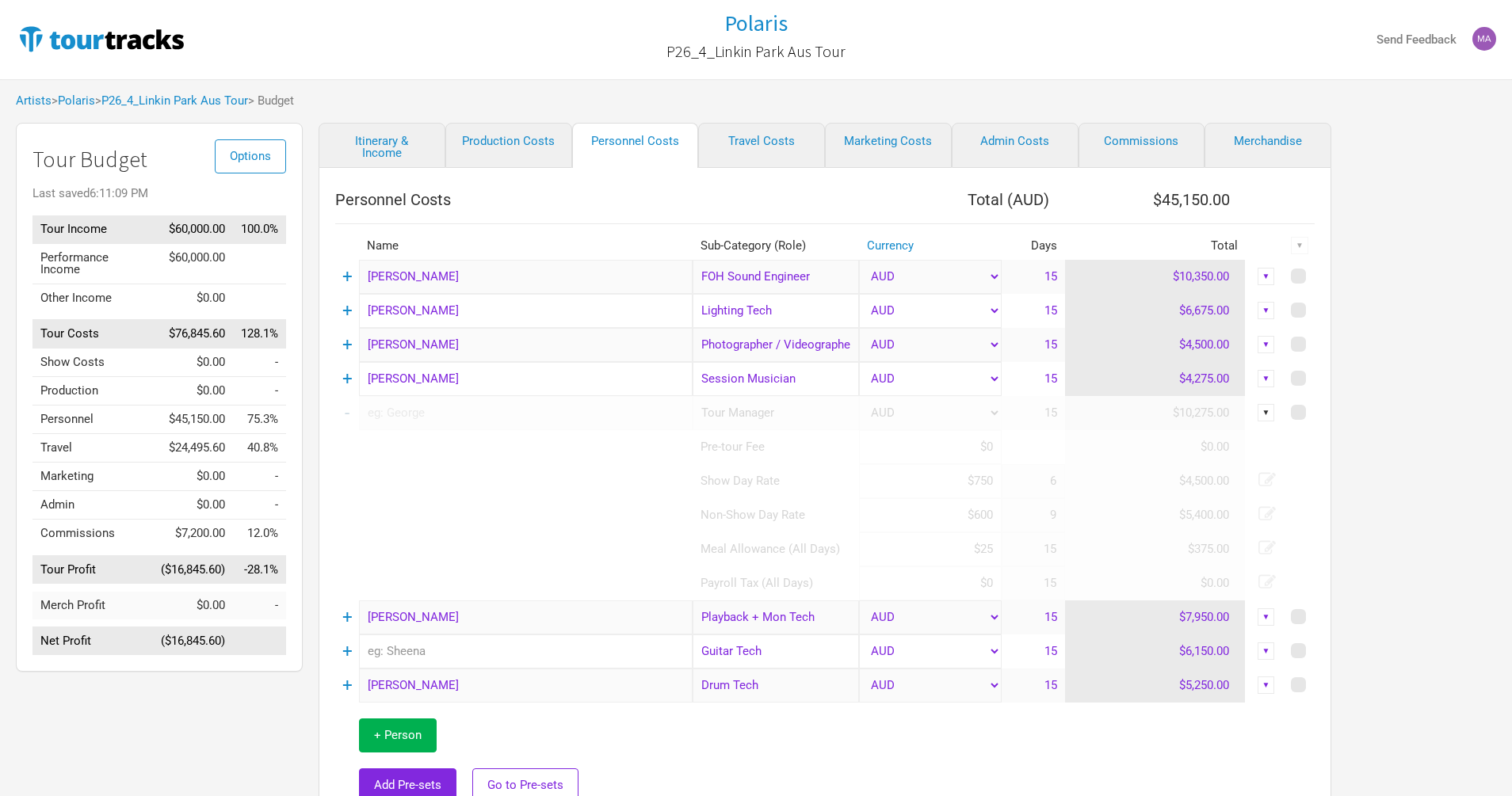
click at [349, 408] on td "-" at bounding box center [347, 413] width 23 height 34
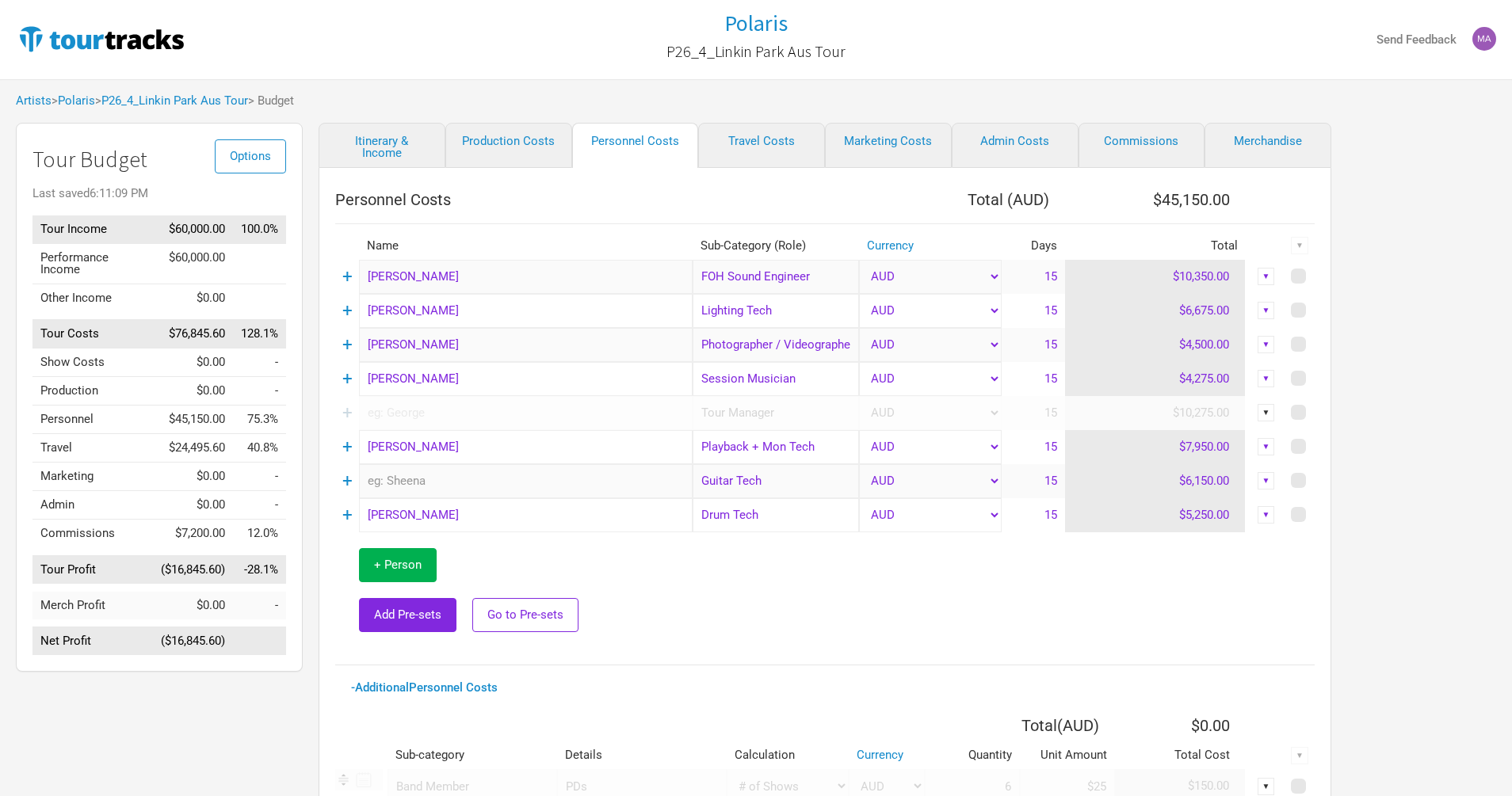
click at [349, 408] on link "+" at bounding box center [347, 413] width 10 height 21
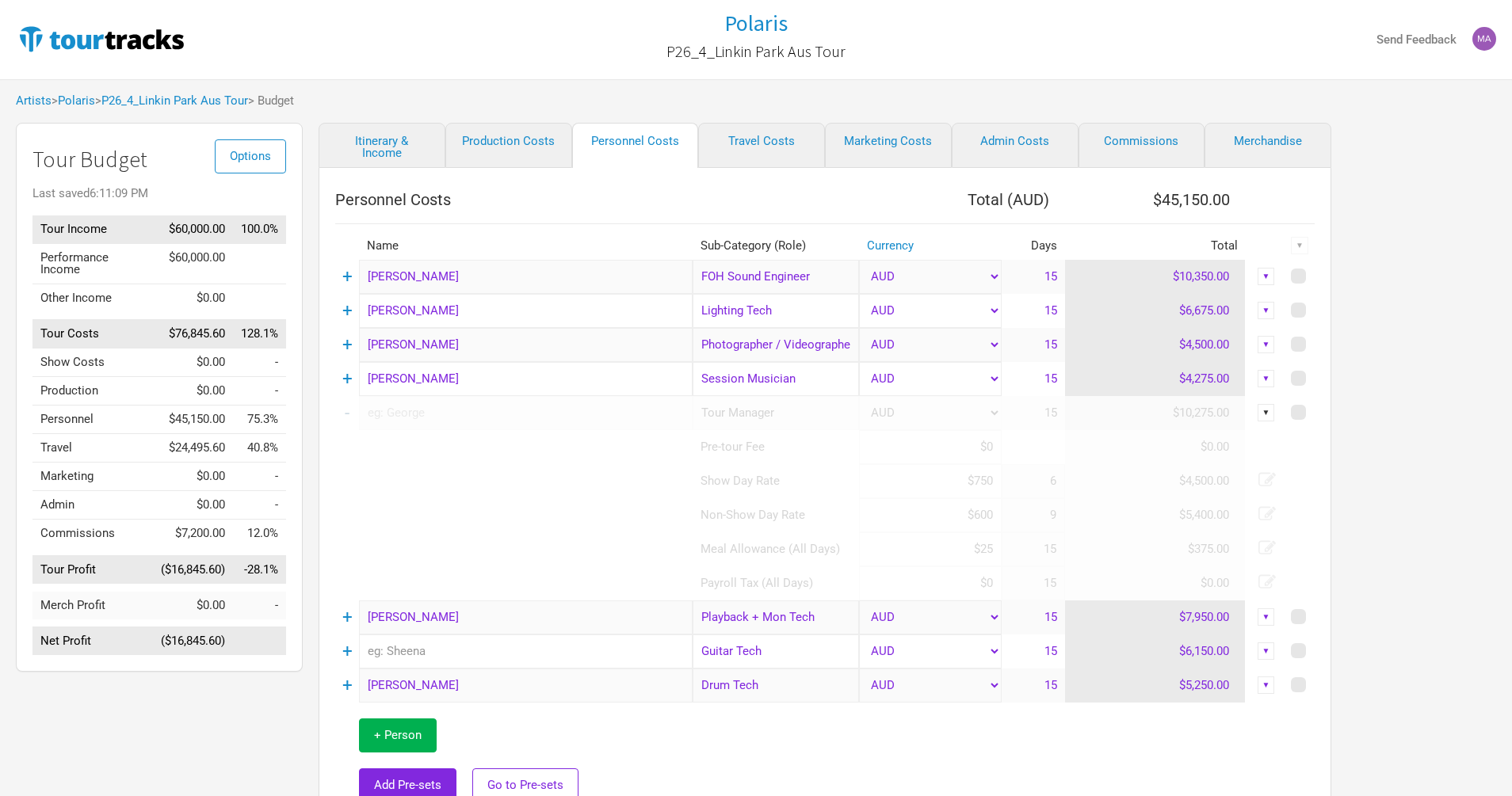
click at [349, 408] on td "-" at bounding box center [347, 413] width 23 height 34
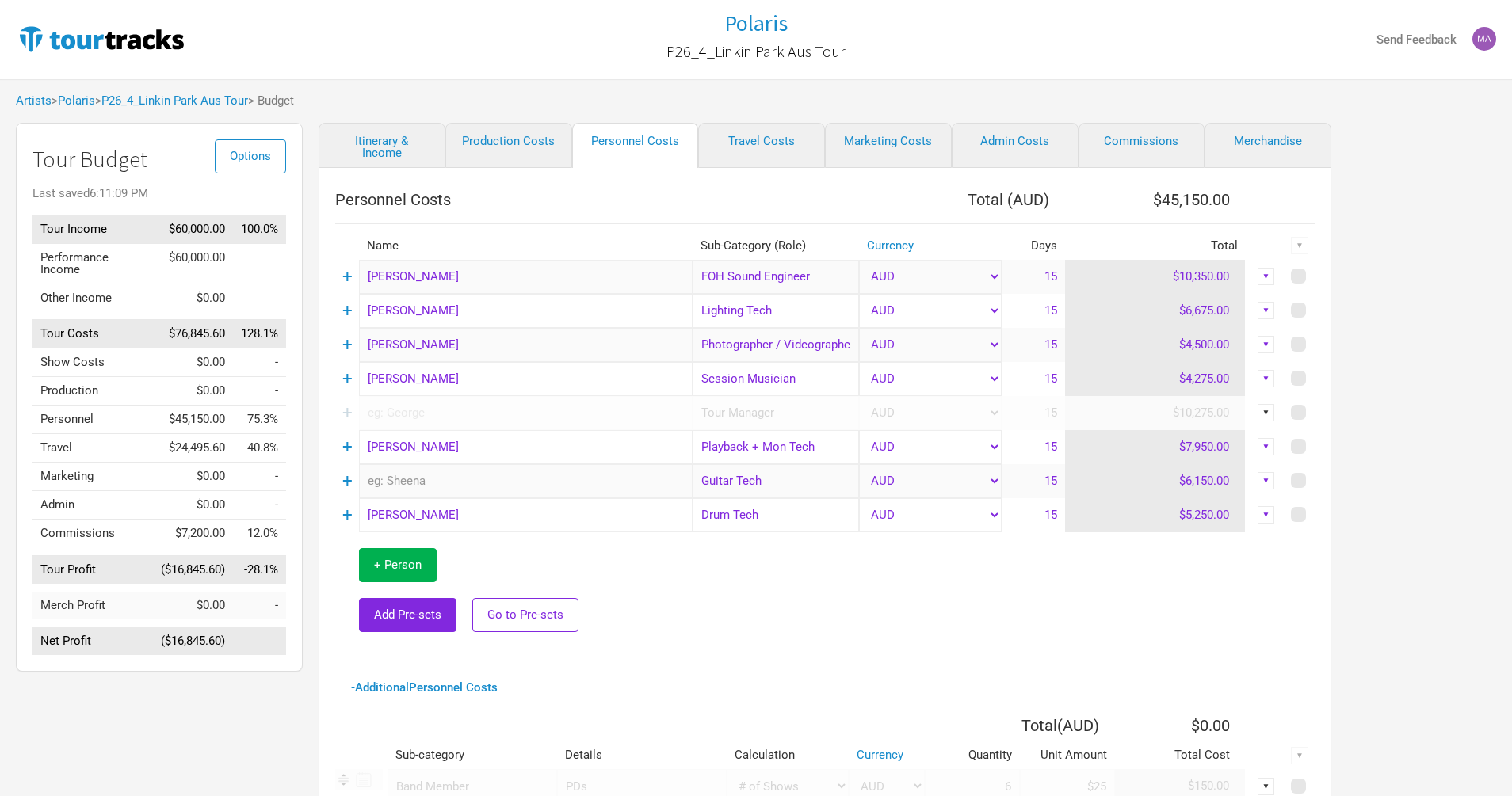
click at [349, 408] on link "+" at bounding box center [347, 413] width 10 height 21
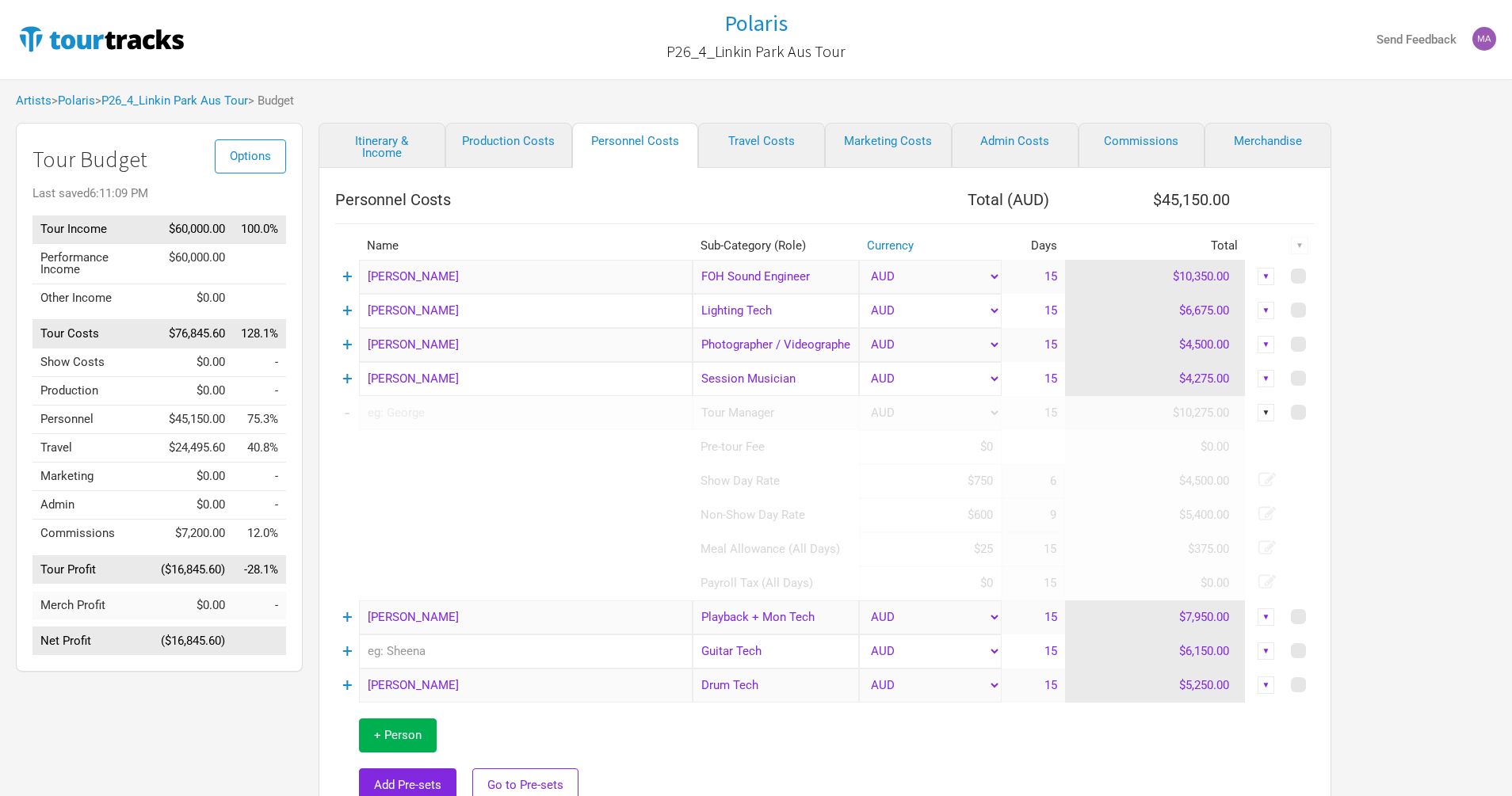
click at [349, 408] on td "-" at bounding box center [347, 413] width 23 height 34
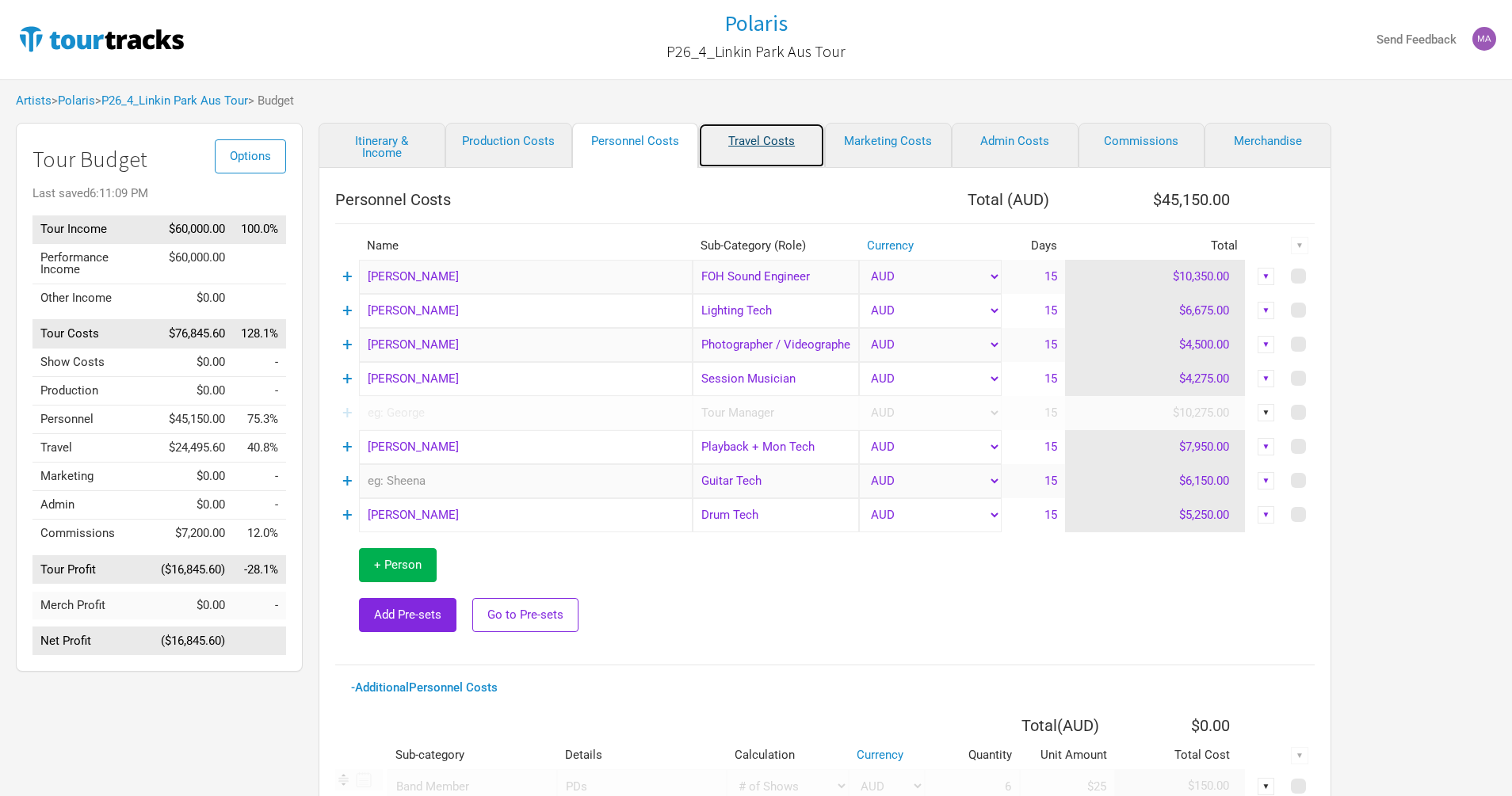
click at [775, 149] on link "Travel Costs" at bounding box center [761, 145] width 126 height 45
select select "Travel Estimates All"
